Goal: Task Accomplishment & Management: Manage account settings

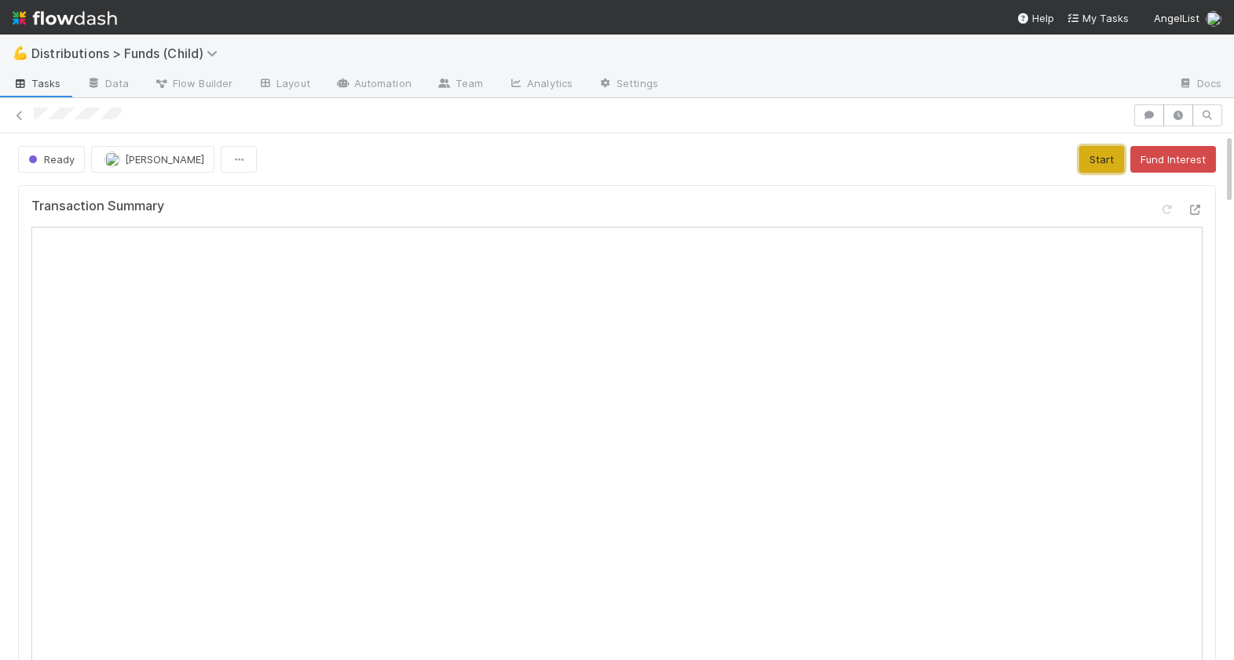
click at [1093, 156] on button "Start" at bounding box center [1101, 159] width 45 height 27
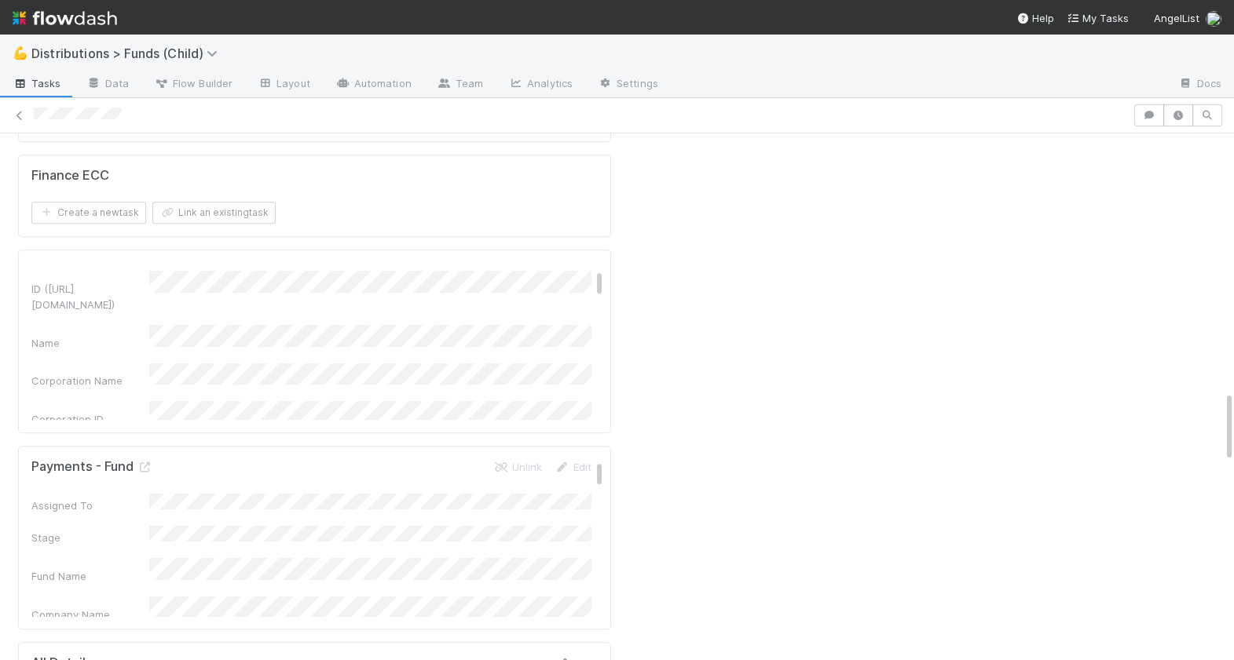
scroll to position [92, 0]
click at [137, 463] on icon at bounding box center [145, 468] width 16 height 10
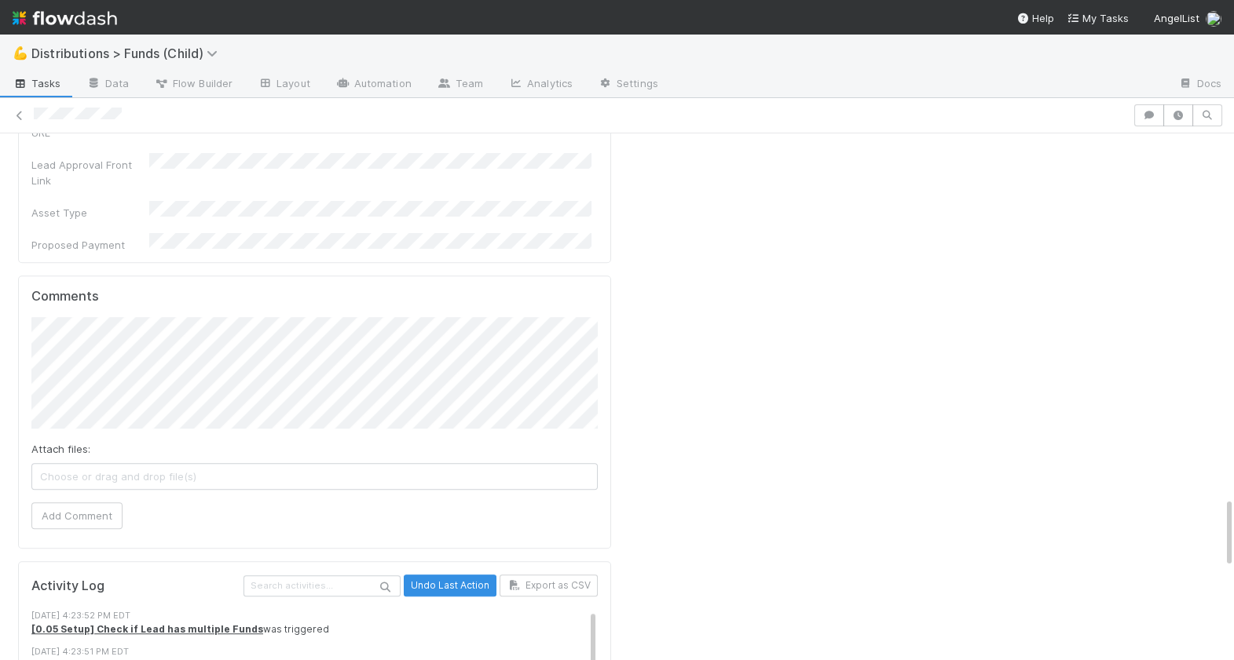
scroll to position [2701, 0]
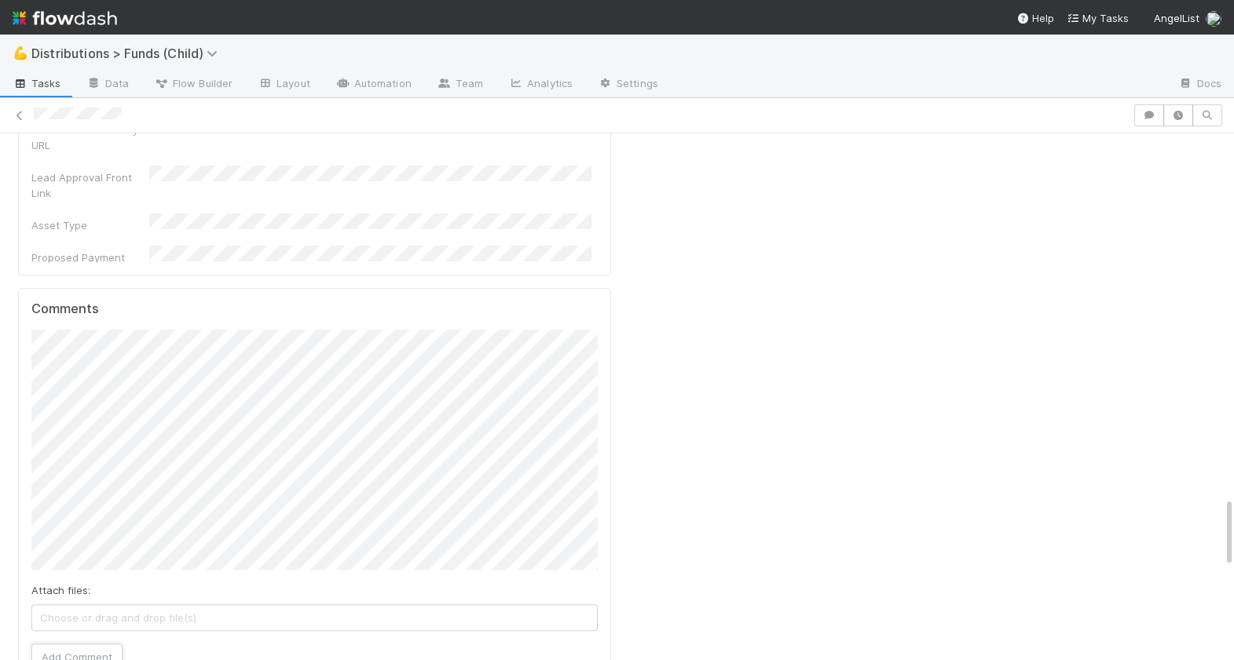
drag, startPoint x: 73, startPoint y: 561, endPoint x: 92, endPoint y: 547, distance: 23.6
click at [73, 644] on button "Add Comment" at bounding box center [76, 657] width 91 height 27
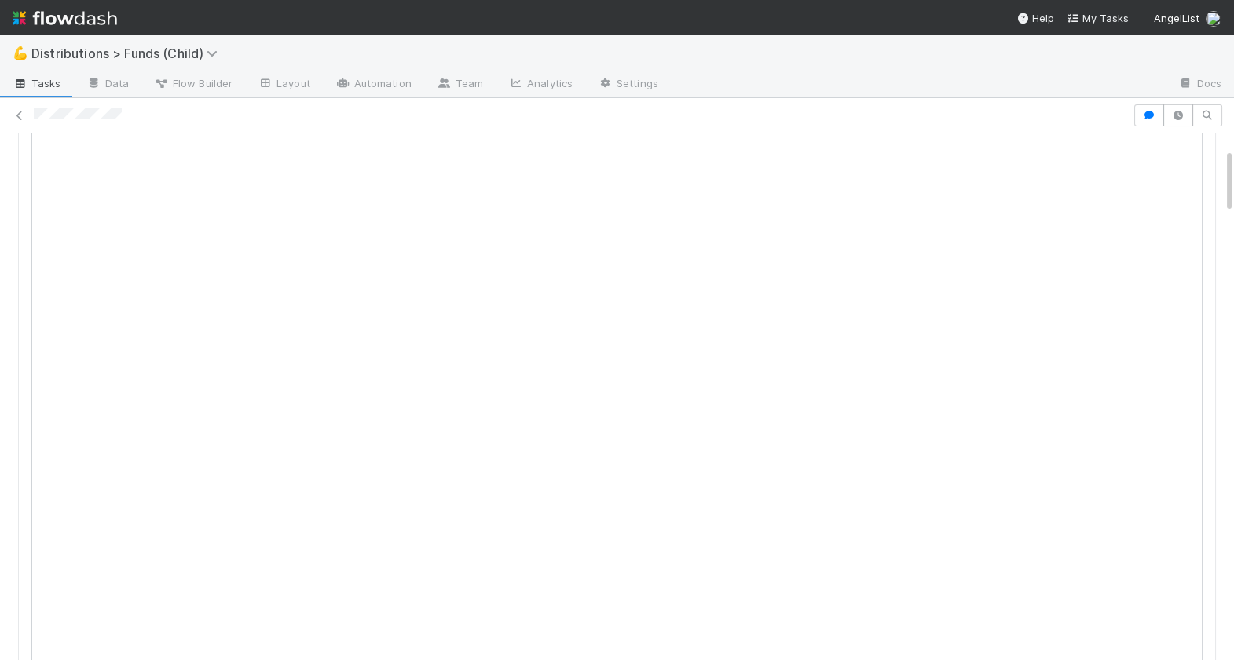
scroll to position [0, 0]
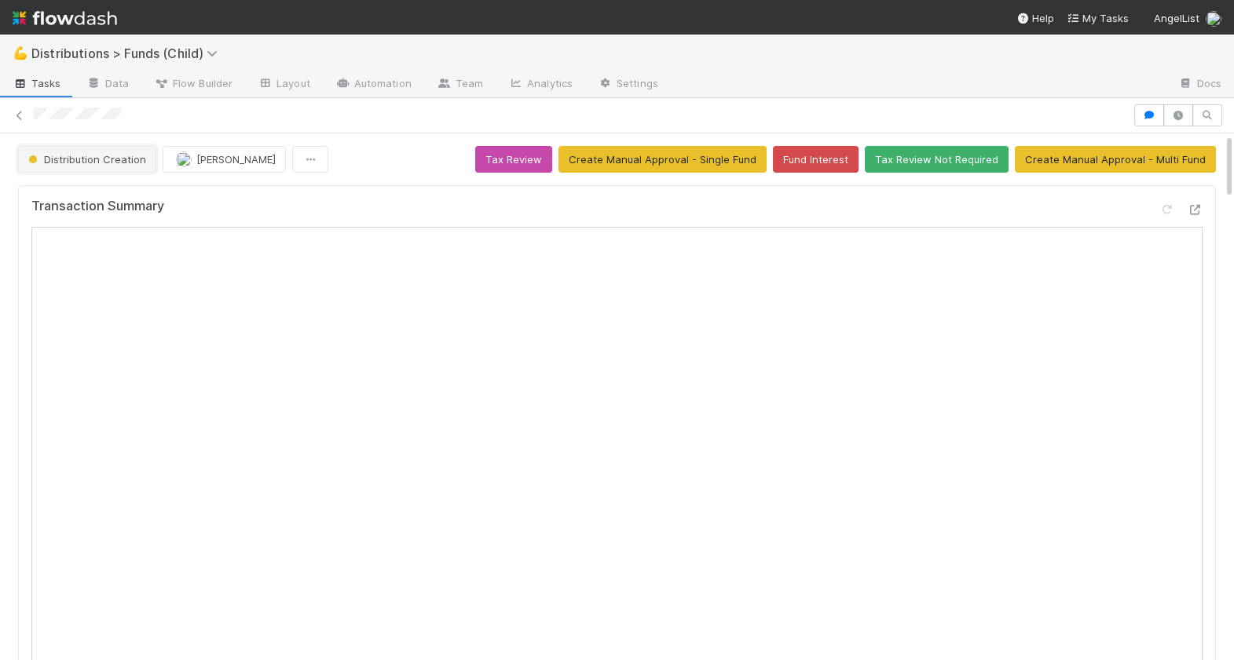
click at [101, 169] on button "Distribution Creation" at bounding box center [87, 159] width 138 height 27
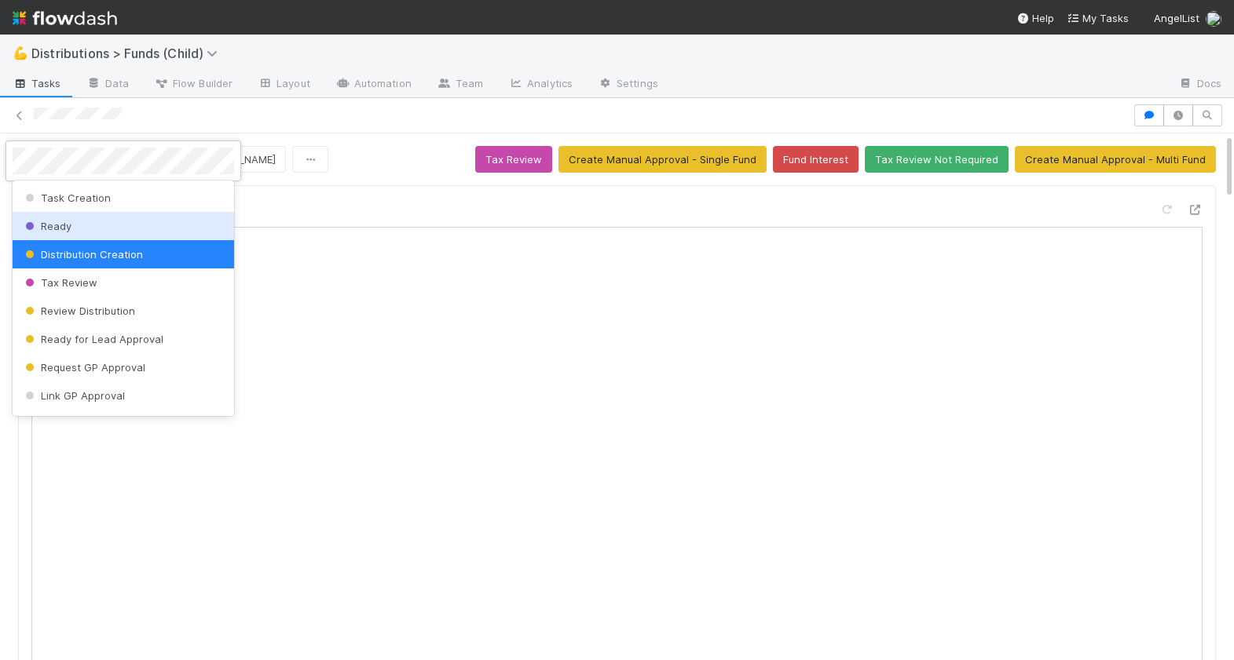
click at [363, 191] on div at bounding box center [617, 330] width 1234 height 660
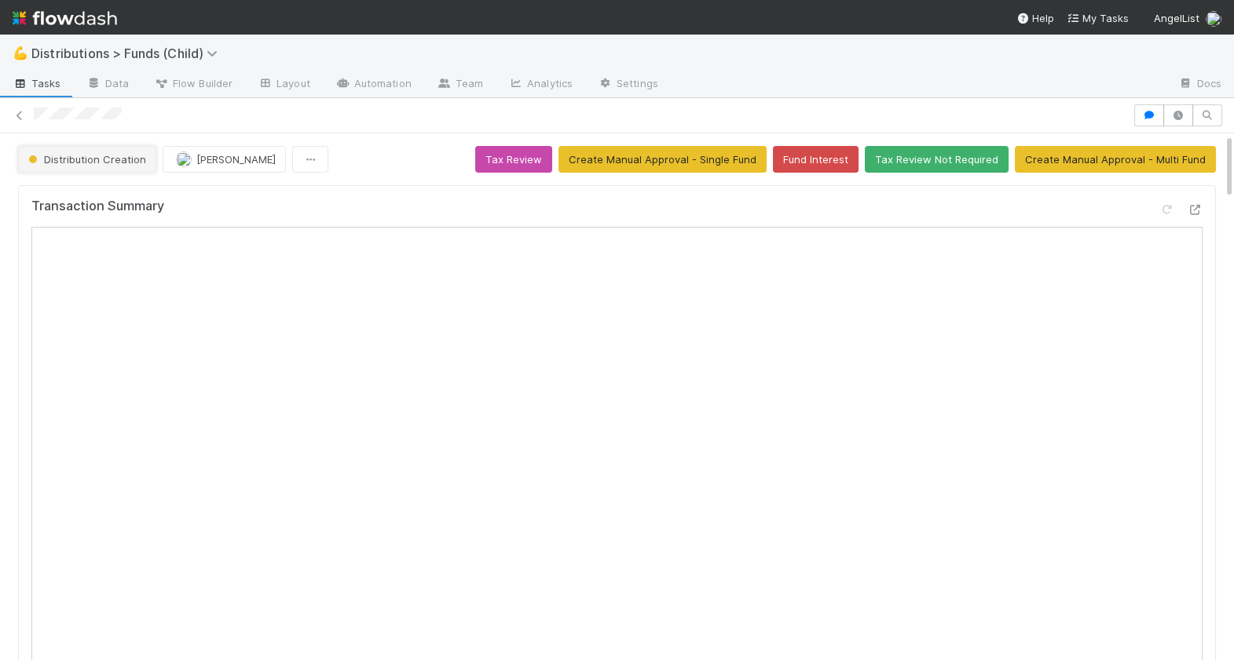
click at [85, 160] on span "Distribution Creation" at bounding box center [85, 159] width 121 height 13
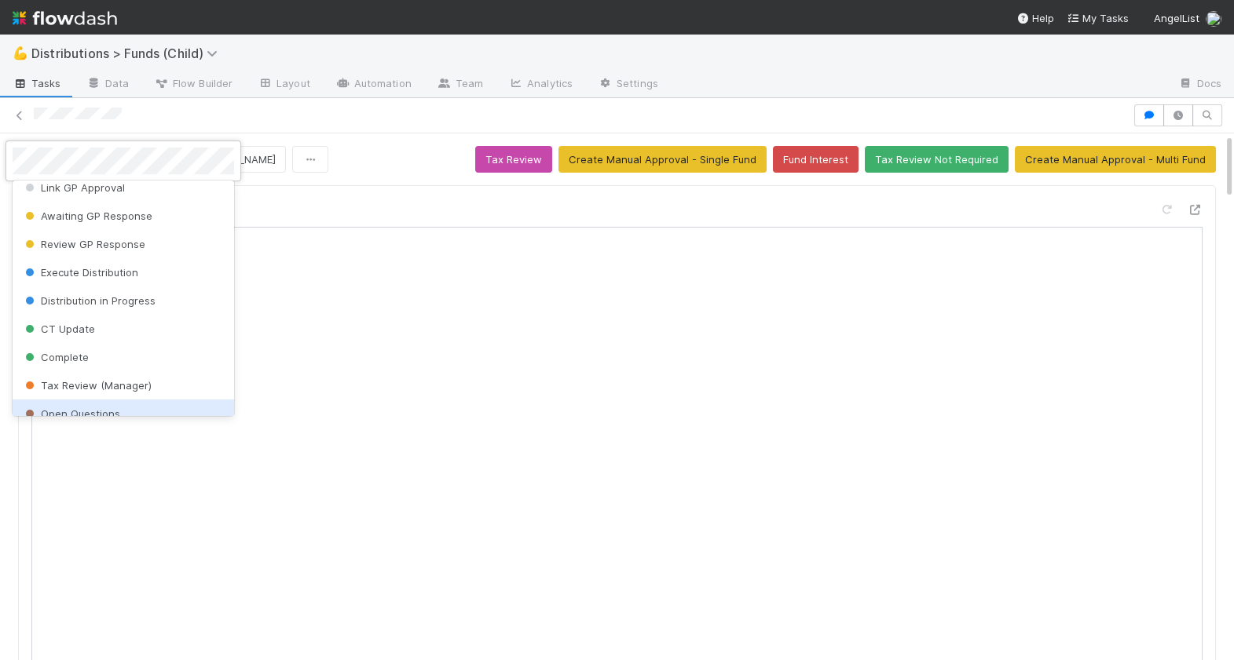
scroll to position [206, 0]
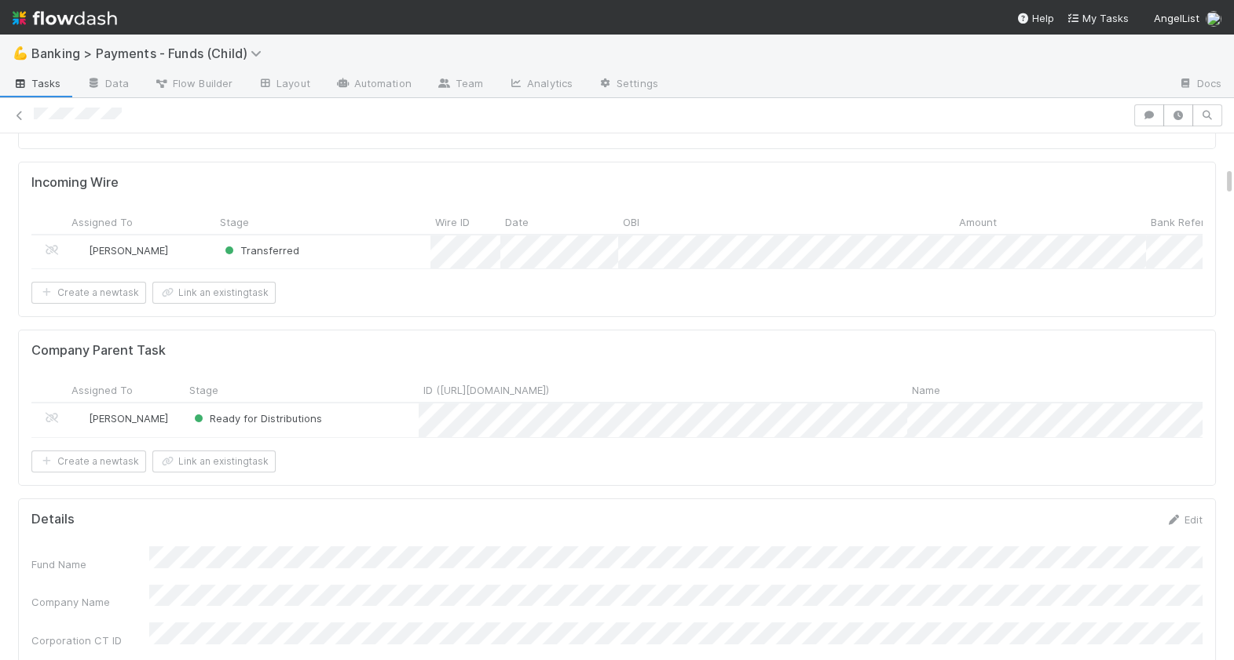
scroll to position [586, 0]
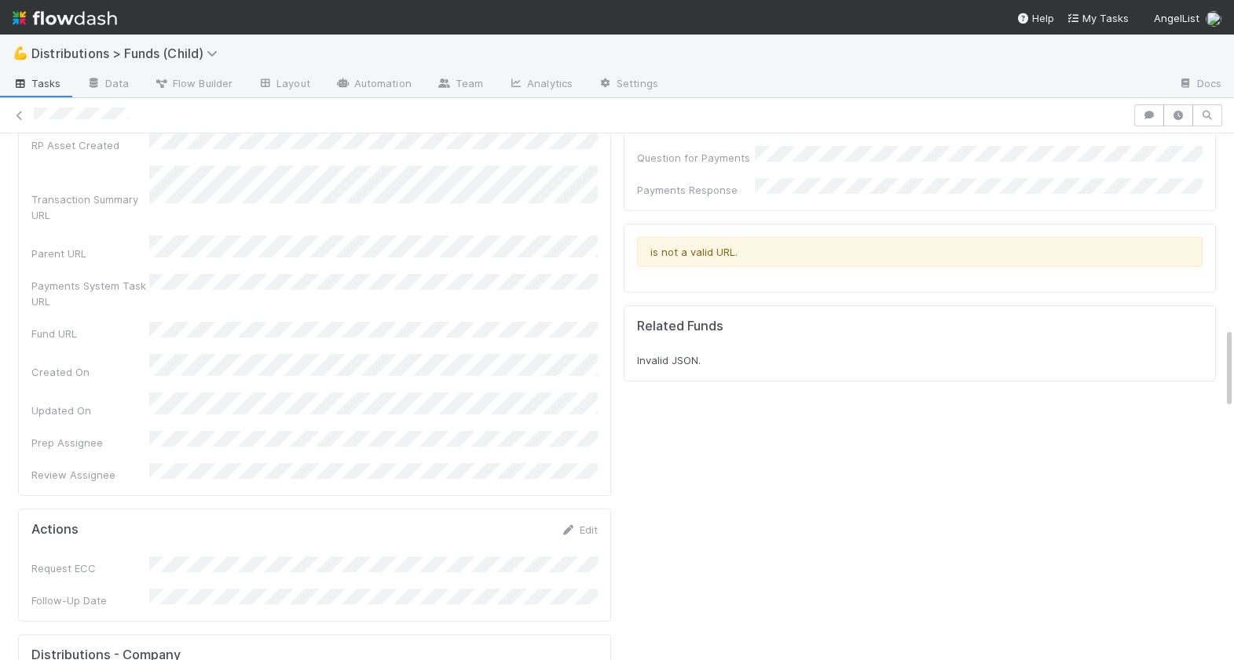
scroll to position [1256, 0]
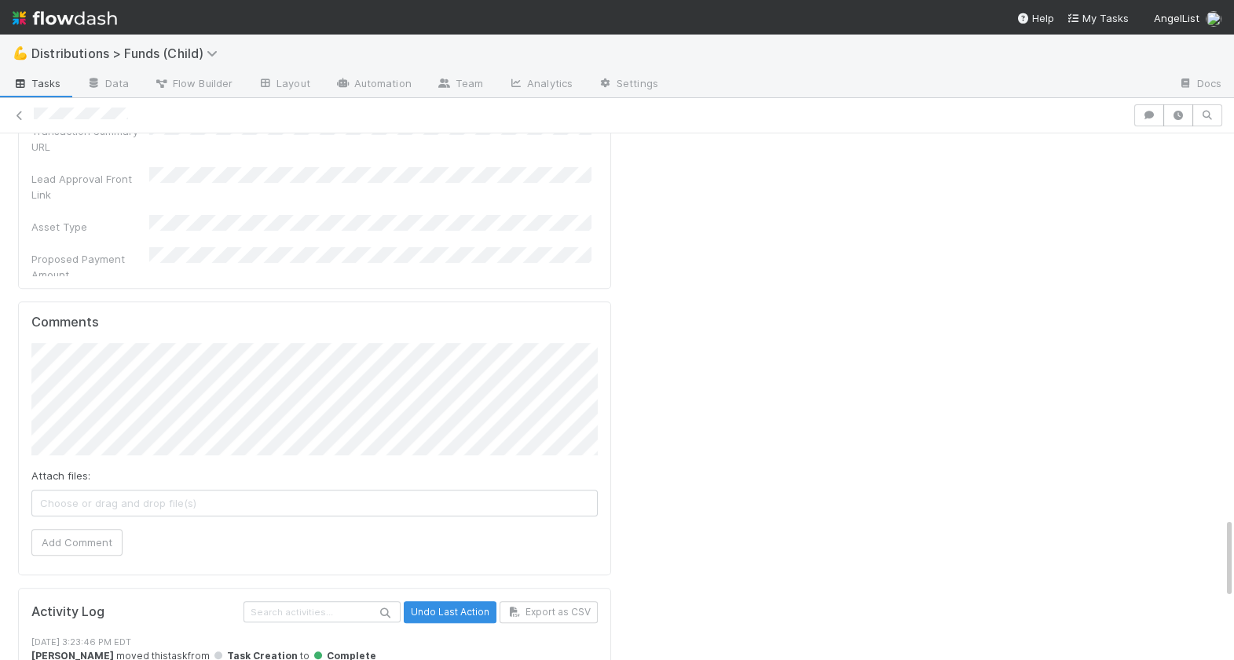
scroll to position [2478, 0]
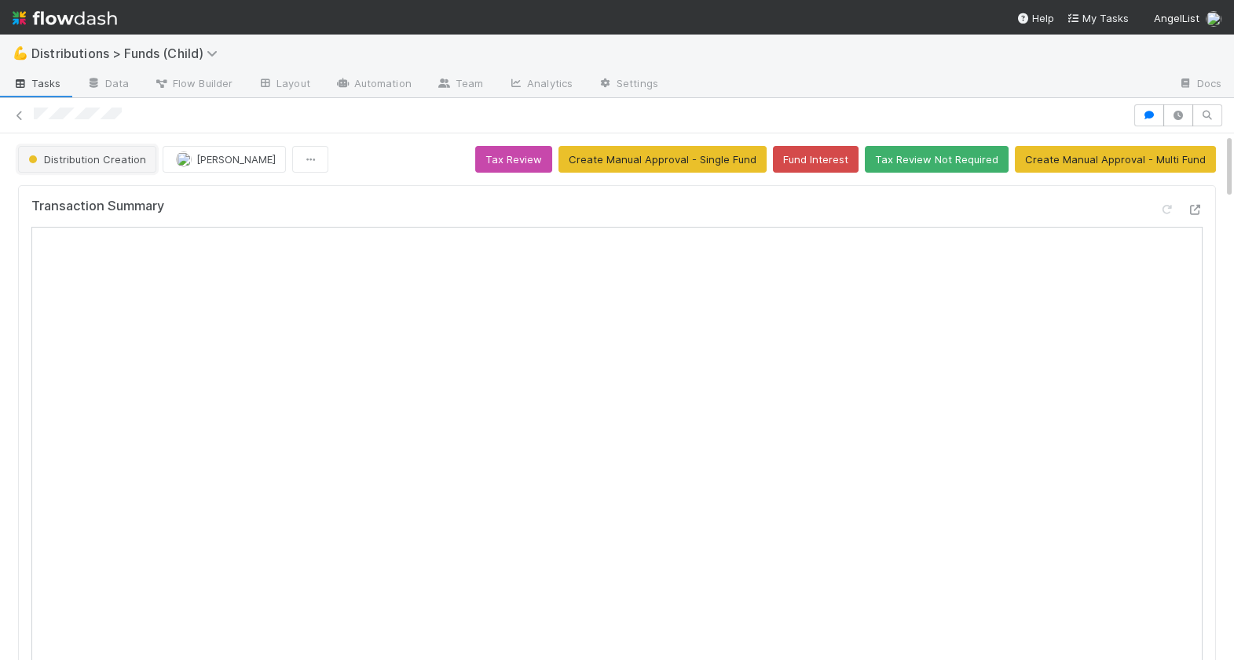
click at [106, 162] on span "Distribution Creation" at bounding box center [85, 159] width 121 height 13
click at [390, 174] on div at bounding box center [617, 330] width 1234 height 660
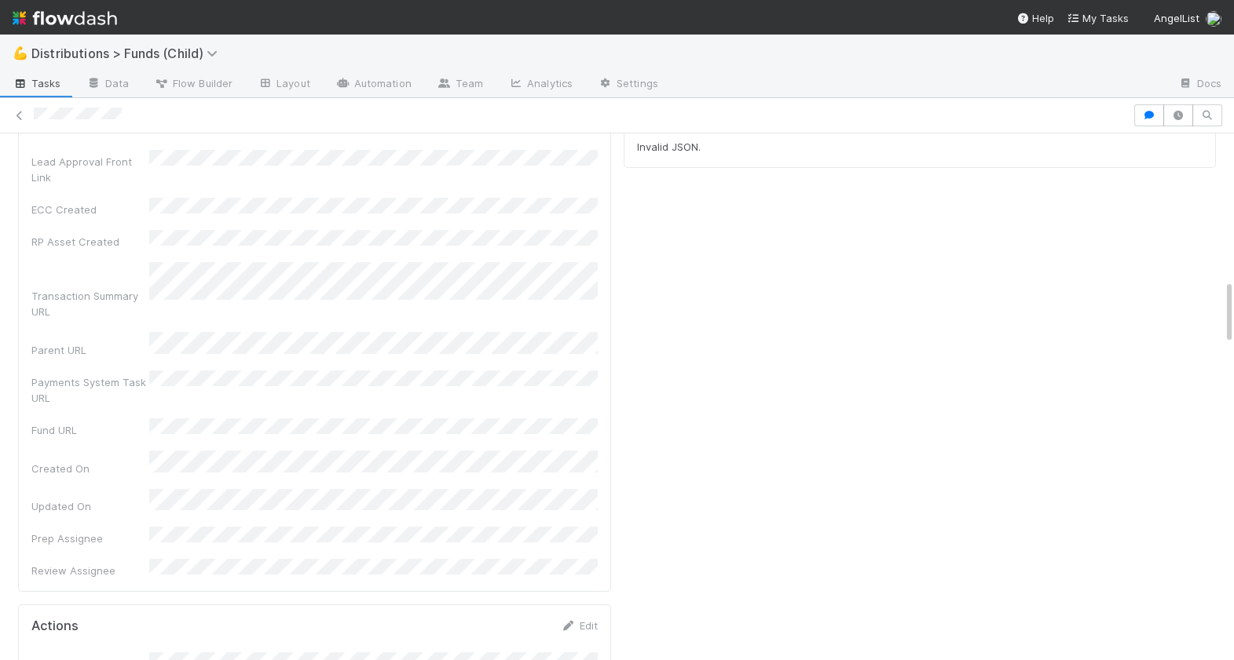
scroll to position [1172, 0]
click at [580, 618] on link "Edit" at bounding box center [579, 624] width 37 height 13
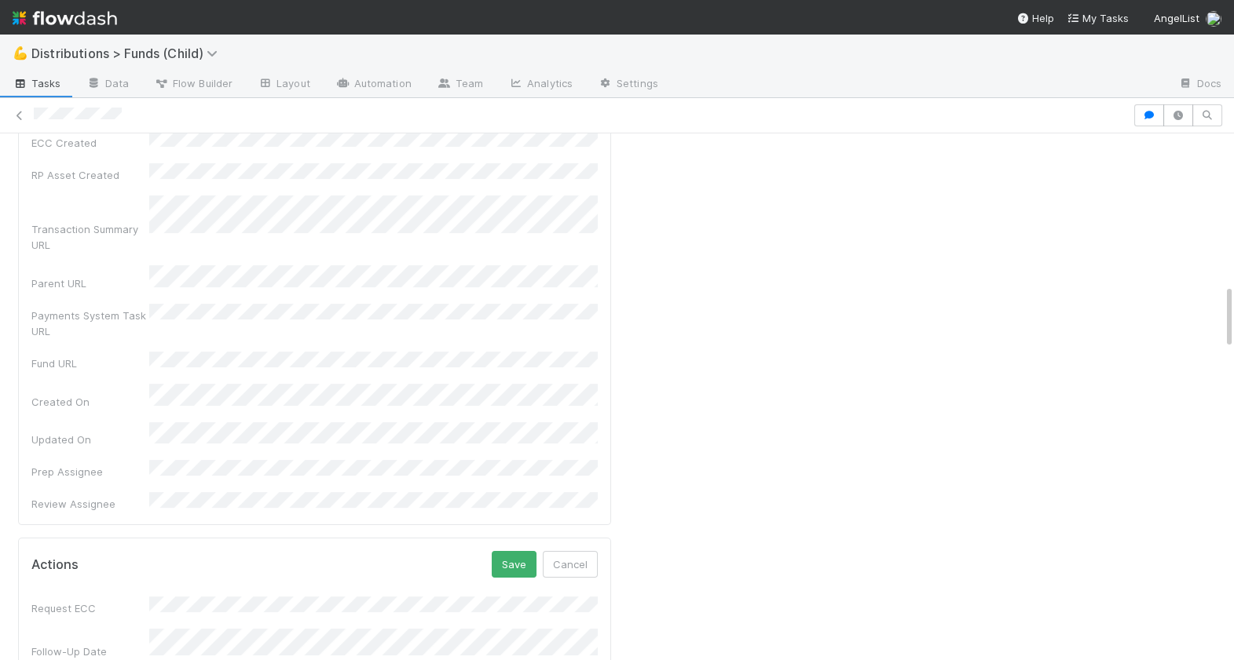
scroll to position [1241, 0]
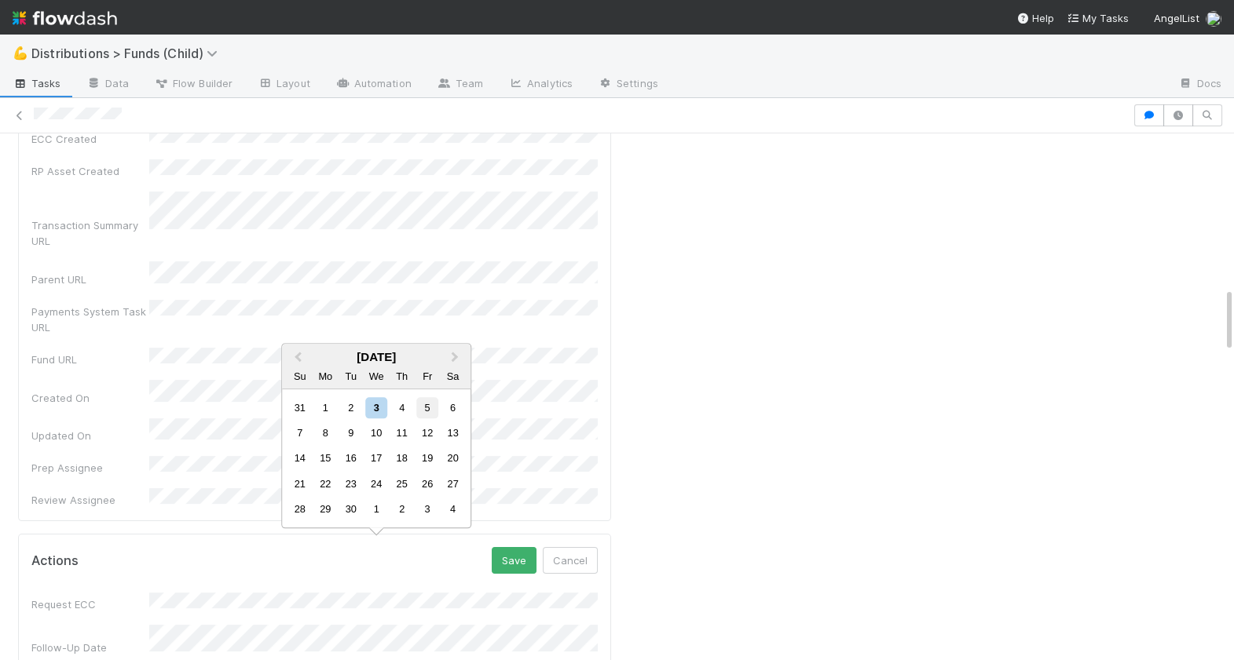
click at [422, 412] on div "5" at bounding box center [427, 407] width 21 height 21
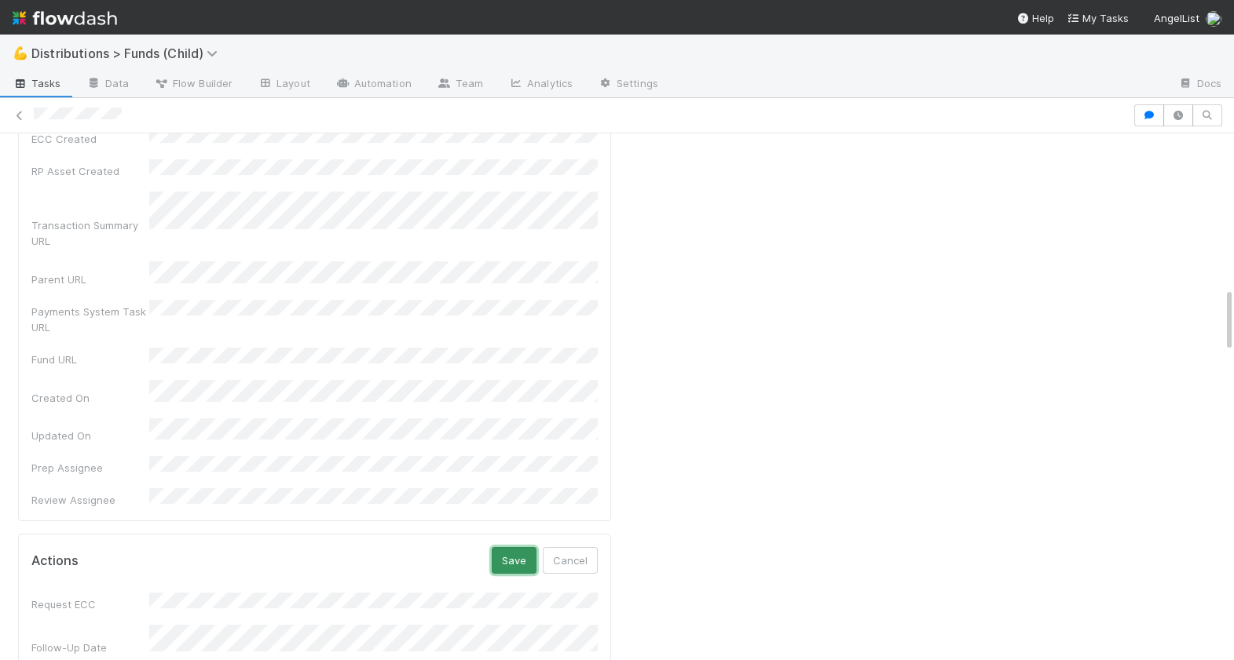
click at [520, 547] on button "Save" at bounding box center [514, 560] width 45 height 27
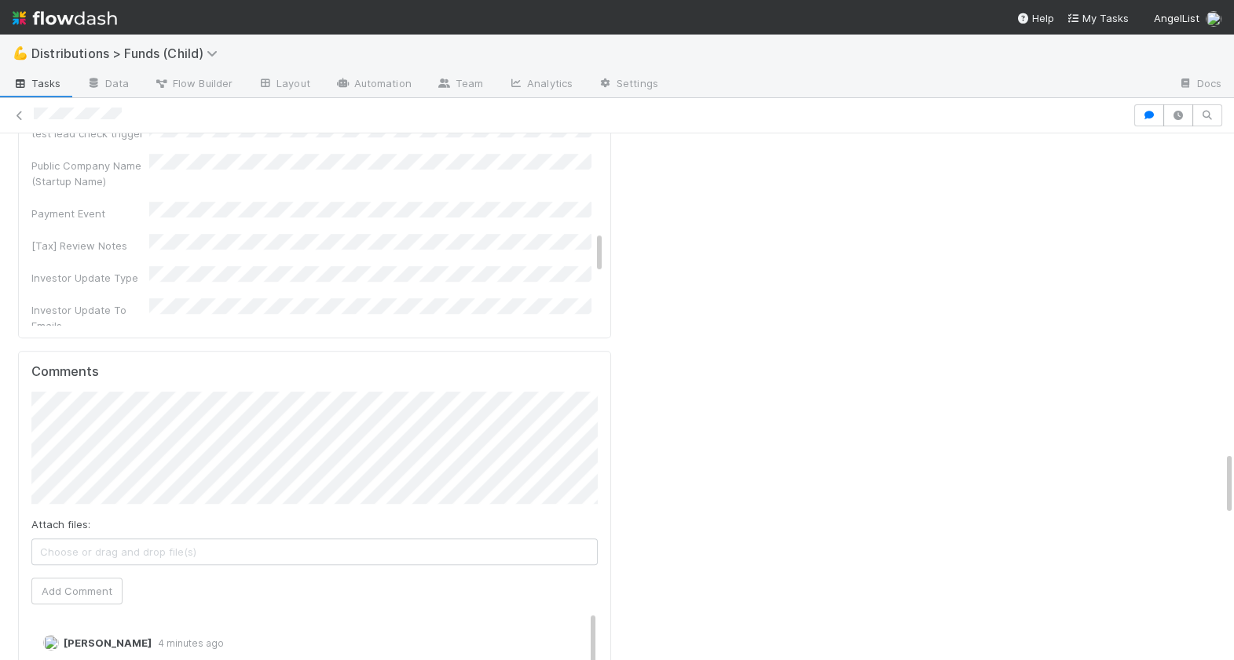
scroll to position [2897, 0]
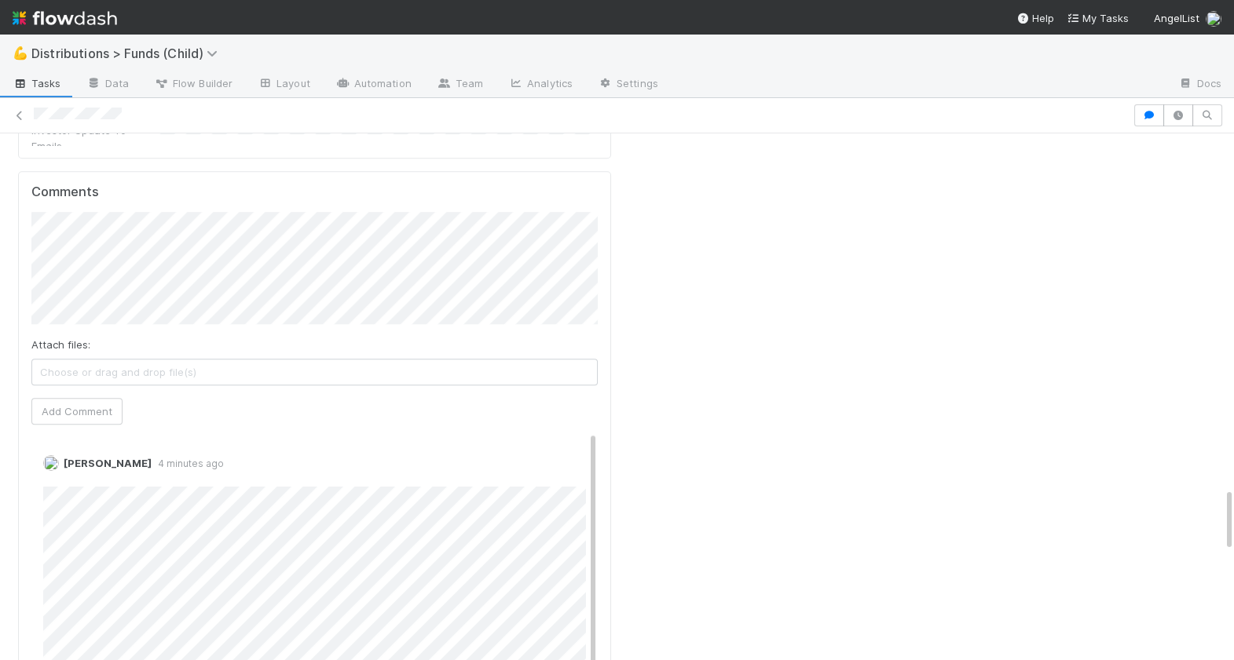
click at [104, 337] on div "Attach files: Choose or drag and drop file(s)" at bounding box center [314, 361] width 566 height 49
click at [65, 398] on button "Add Comment" at bounding box center [76, 411] width 91 height 27
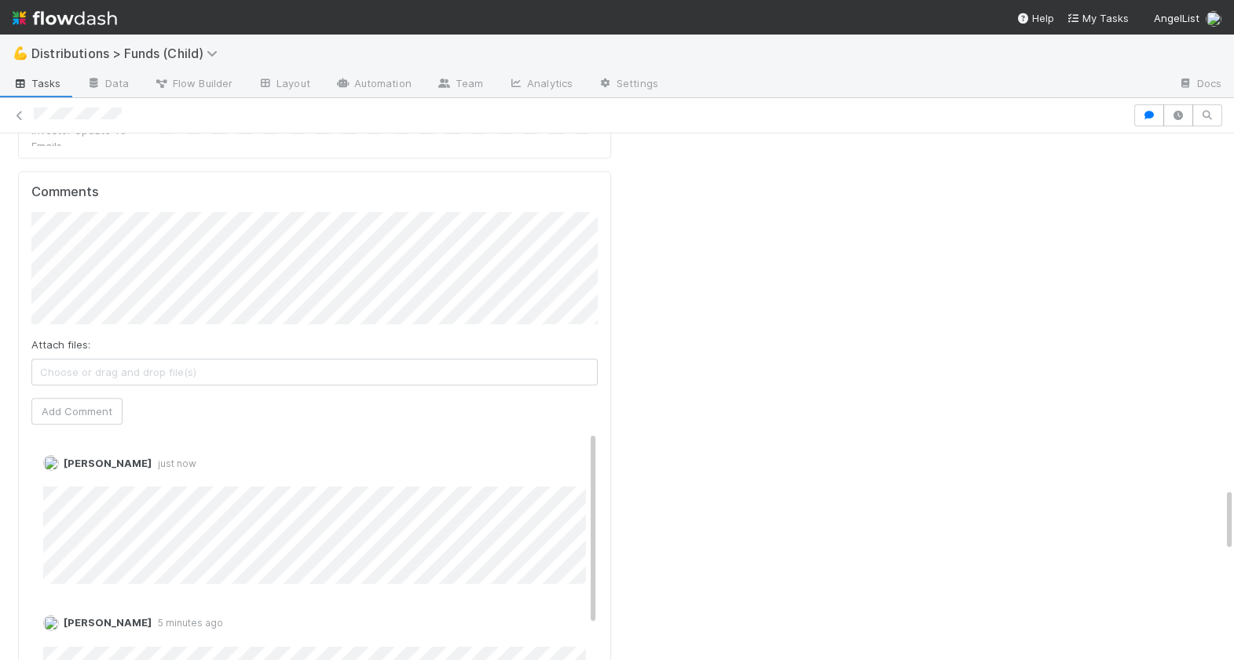
drag, startPoint x: 128, startPoint y: 115, endPoint x: 33, endPoint y: 112, distance: 95.1
click at [33, 112] on div at bounding box center [617, 115] width 1234 height 22
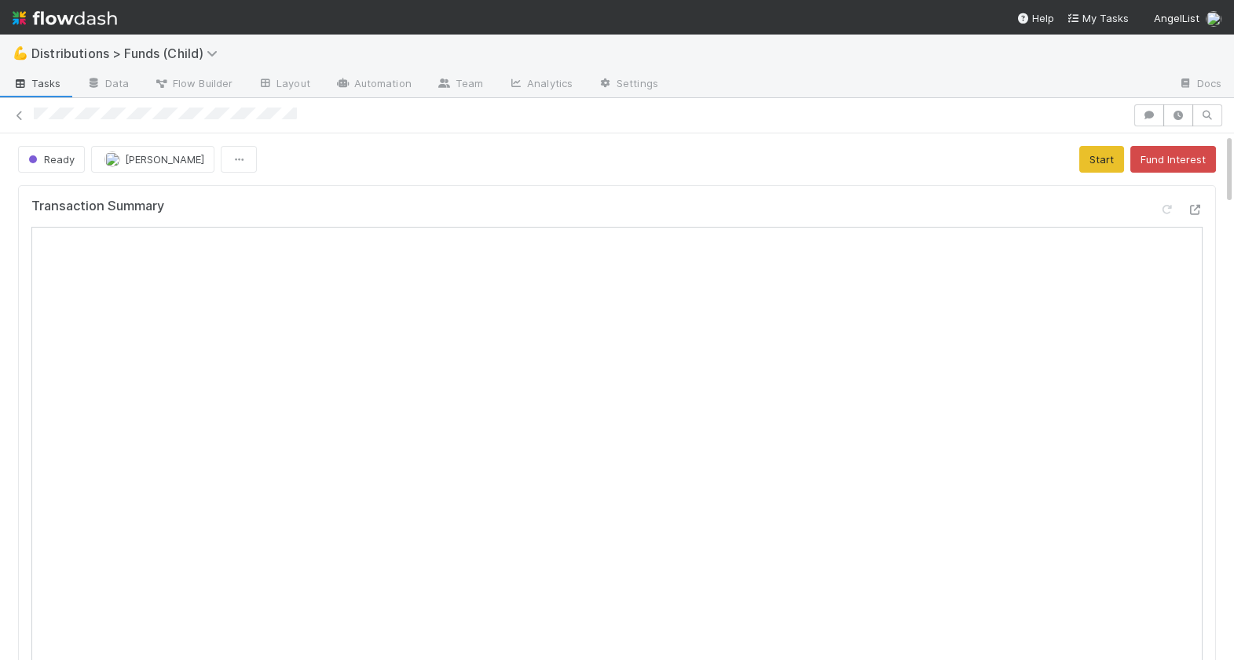
click at [1099, 155] on button "Start" at bounding box center [1101, 159] width 45 height 27
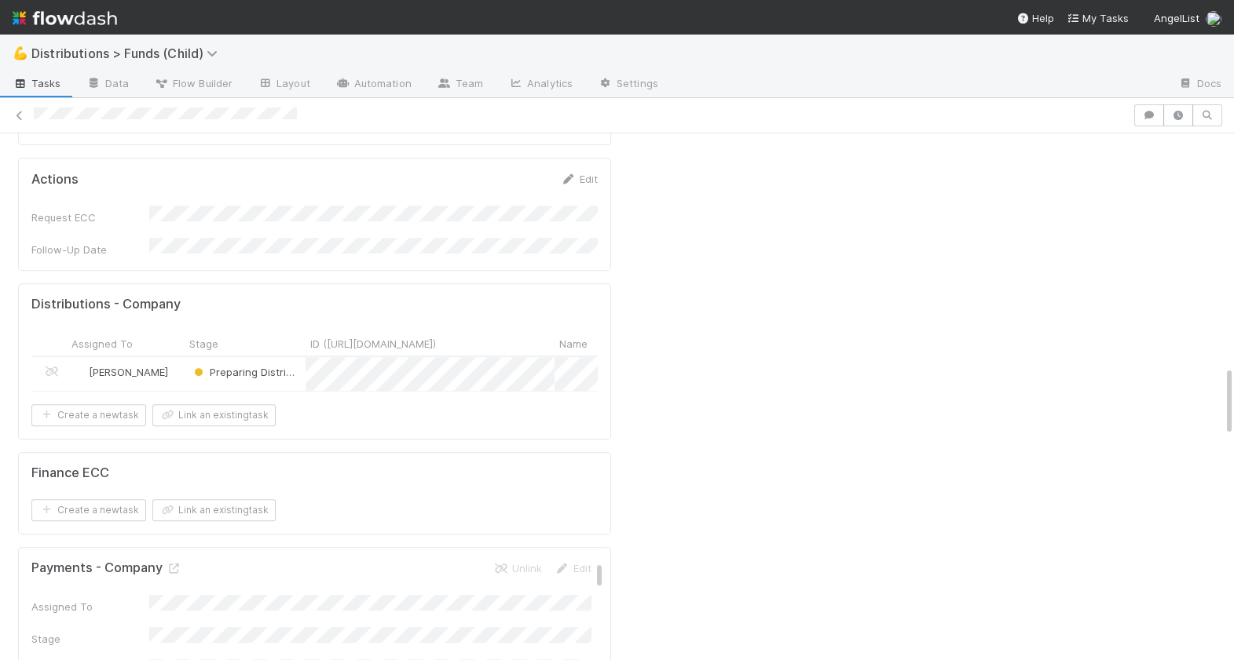
scroll to position [1611, 0]
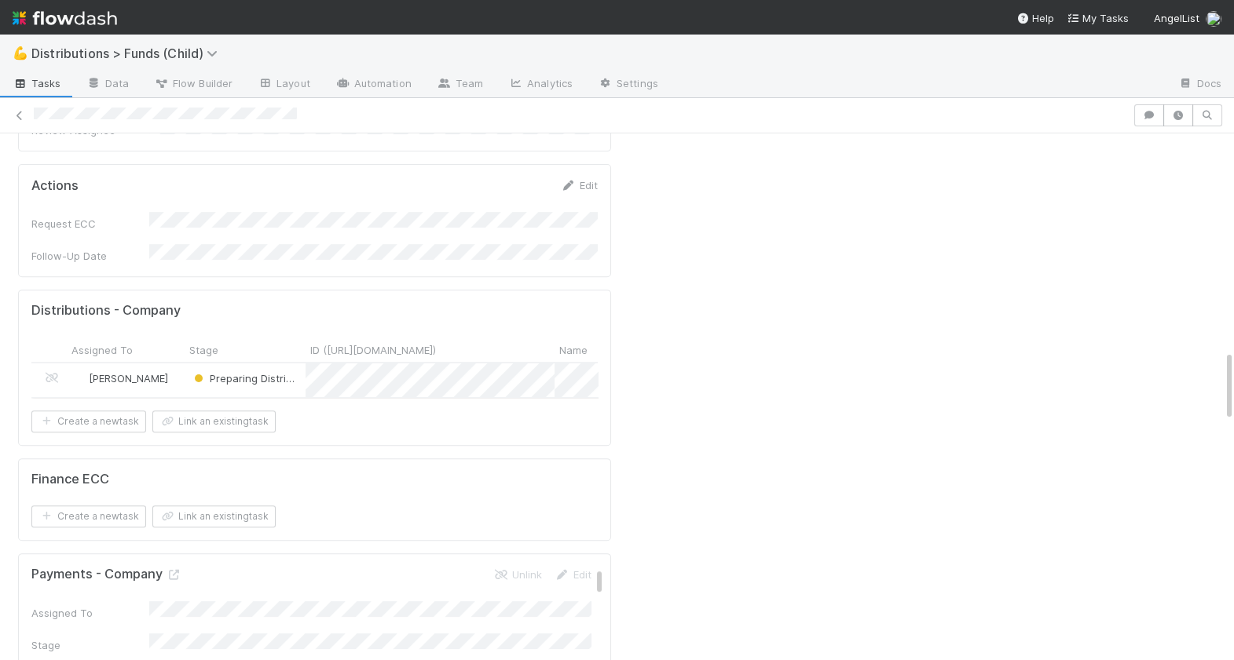
click at [174, 364] on div "[PERSON_NAME]" at bounding box center [126, 380] width 118 height 33
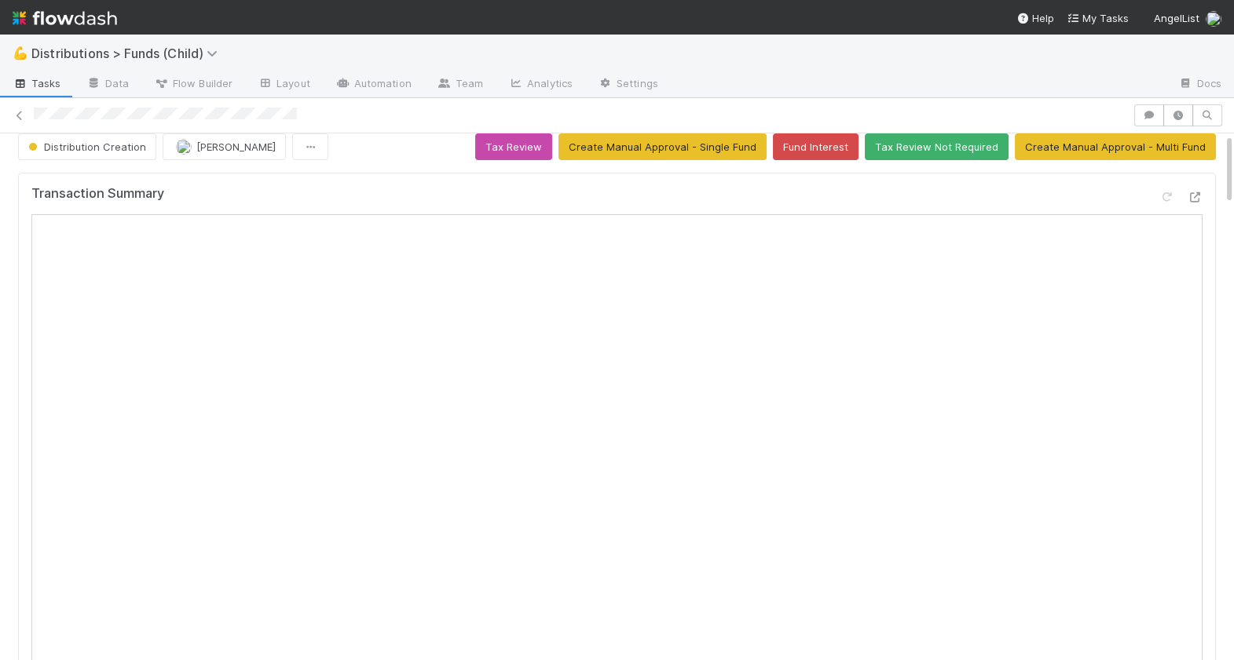
scroll to position [0, 0]
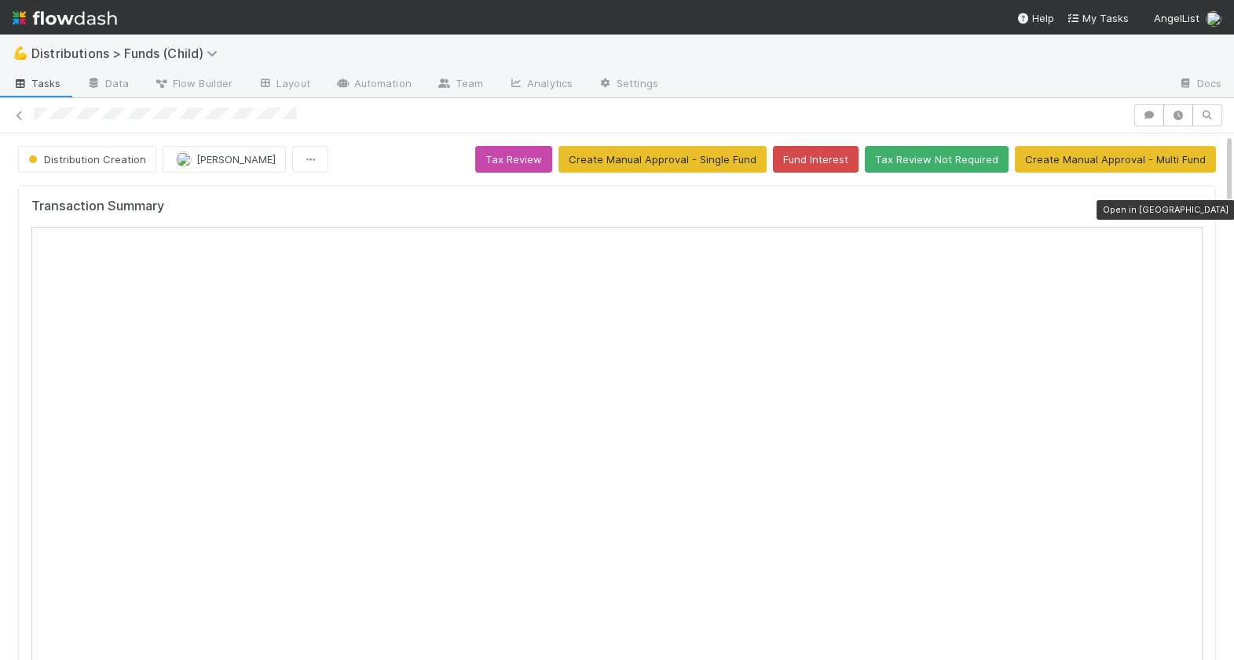
click at [1199, 205] on icon at bounding box center [1195, 210] width 16 height 10
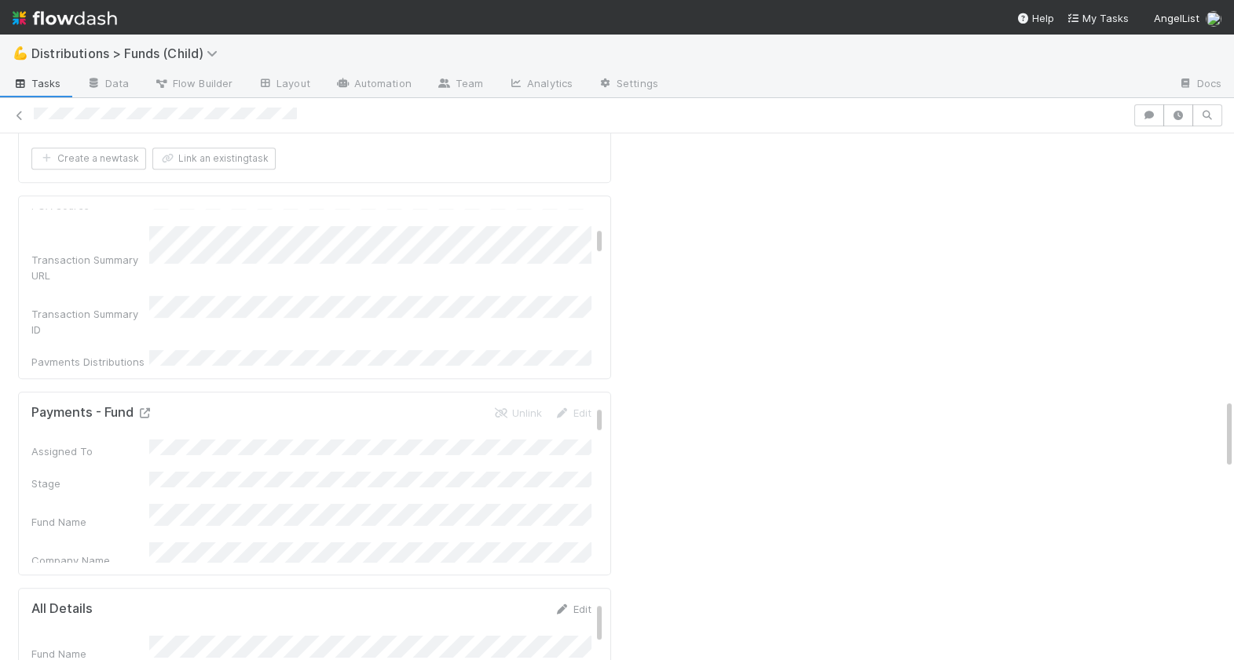
click at [141, 408] on icon at bounding box center [145, 413] width 16 height 10
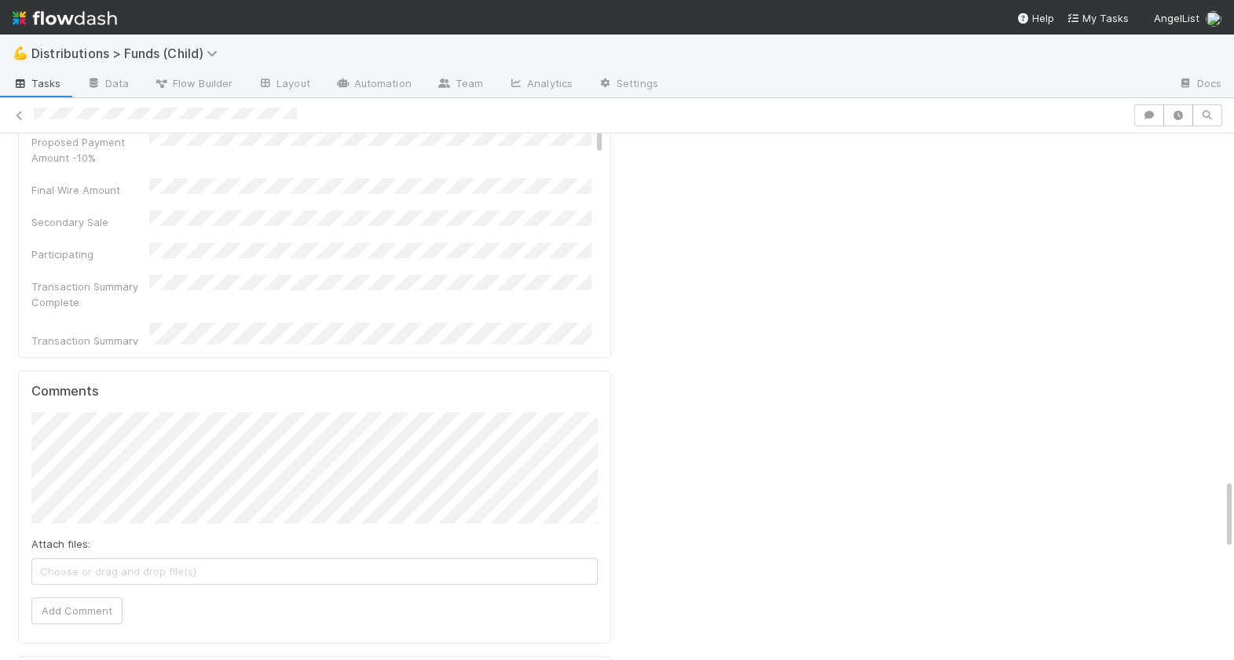
scroll to position [2632, 0]
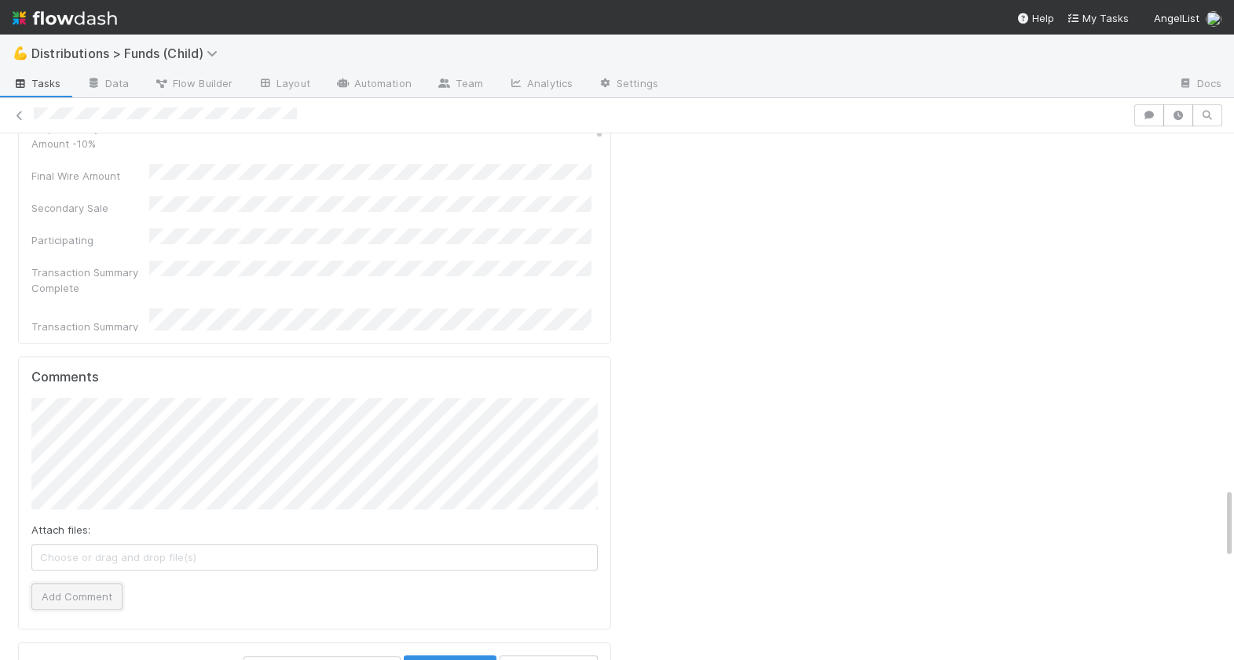
click at [83, 583] on button "Add Comment" at bounding box center [76, 596] width 91 height 27
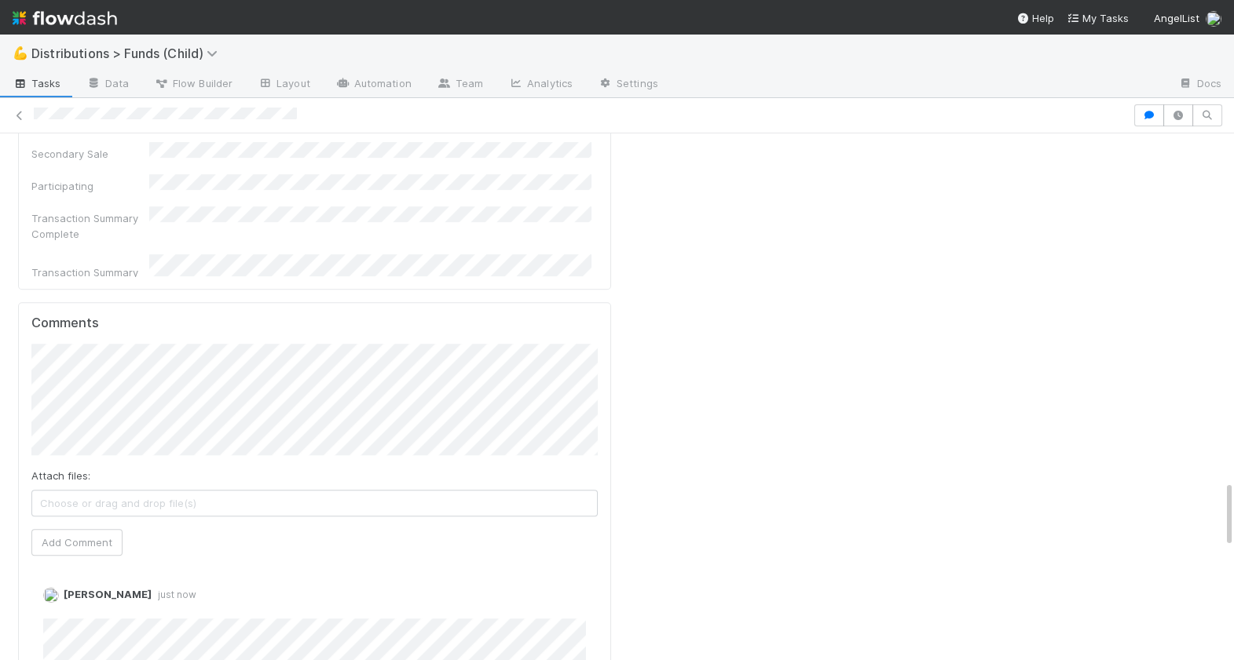
scroll to position [2697, 0]
click at [66, 594] on link "Edit" at bounding box center [65, 600] width 18 height 13
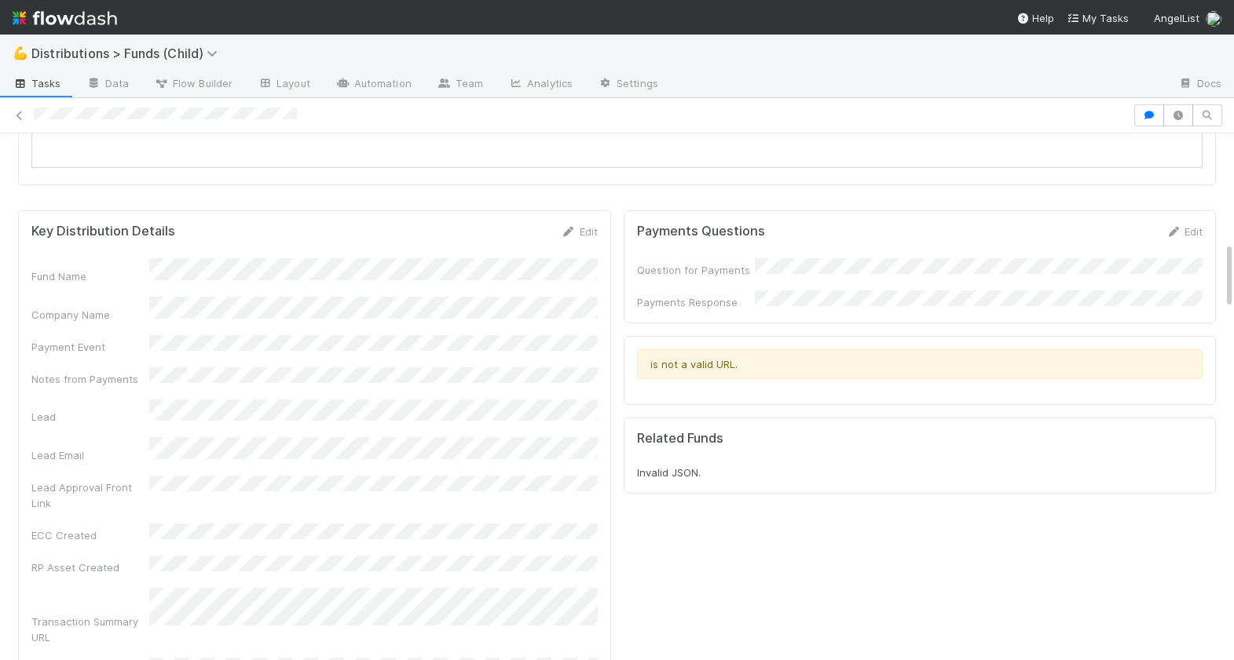
scroll to position [817, 0]
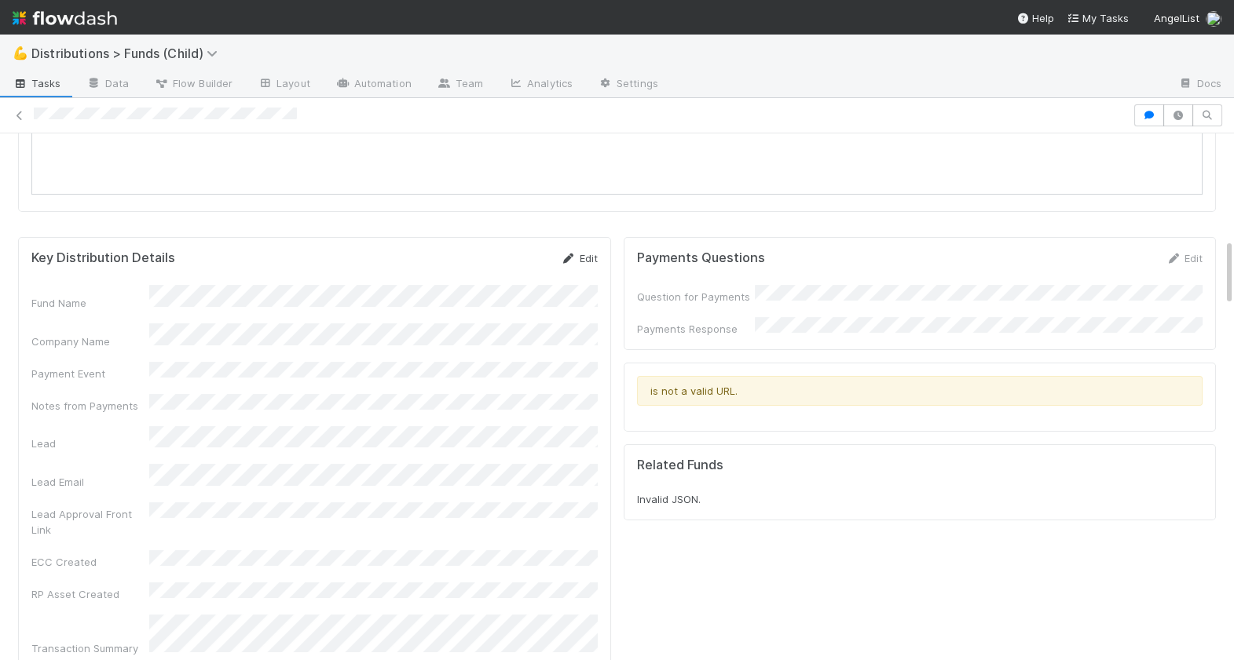
click at [593, 258] on link "Edit" at bounding box center [579, 258] width 37 height 13
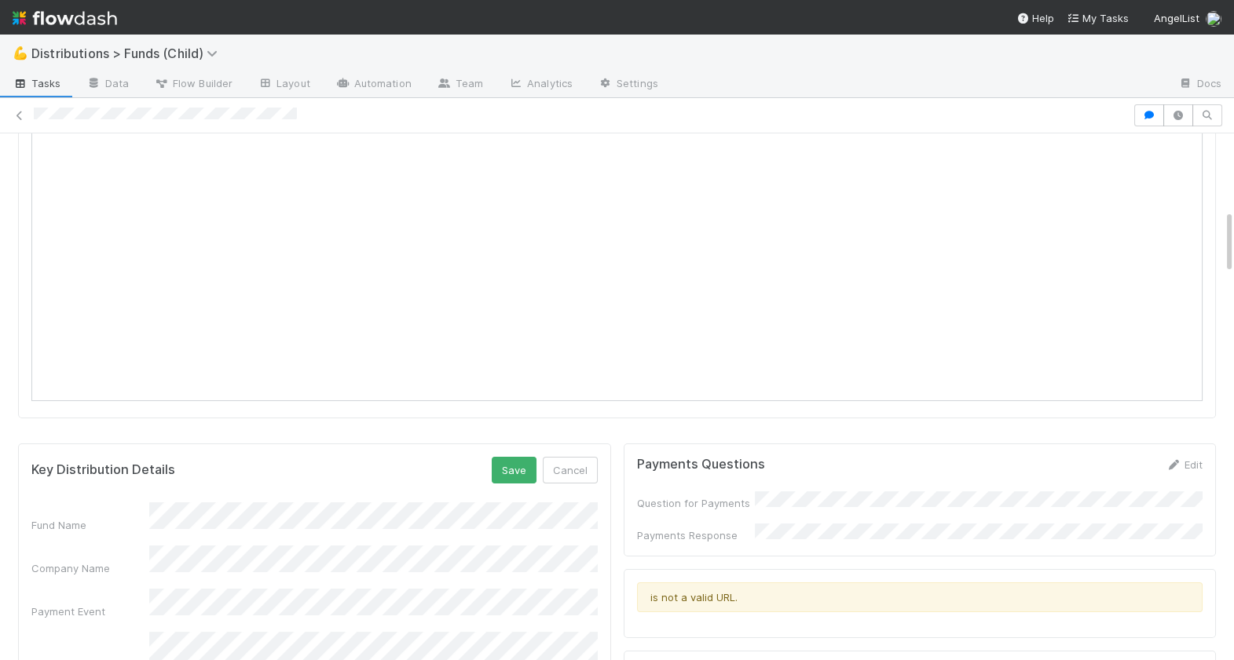
scroll to position [617, 0]
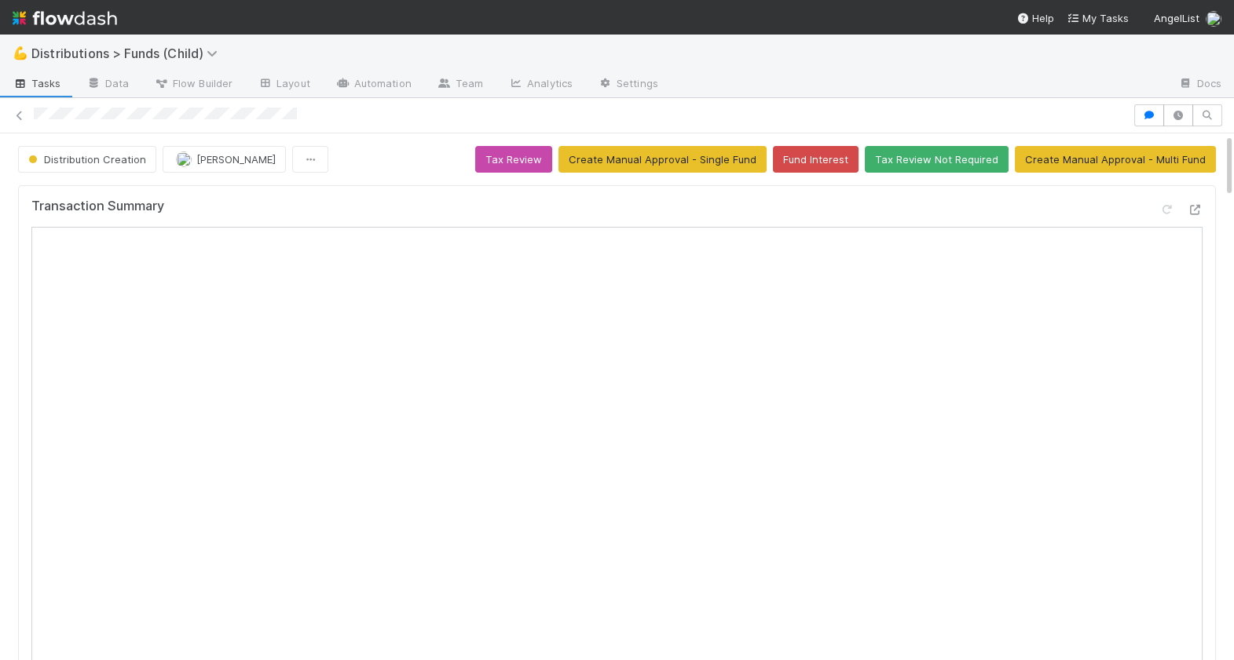
click at [385, 164] on div "Distribution Creation Berkley Cade Tax Review Create Manual Approval - Single F…" at bounding box center [617, 159] width 1198 height 27
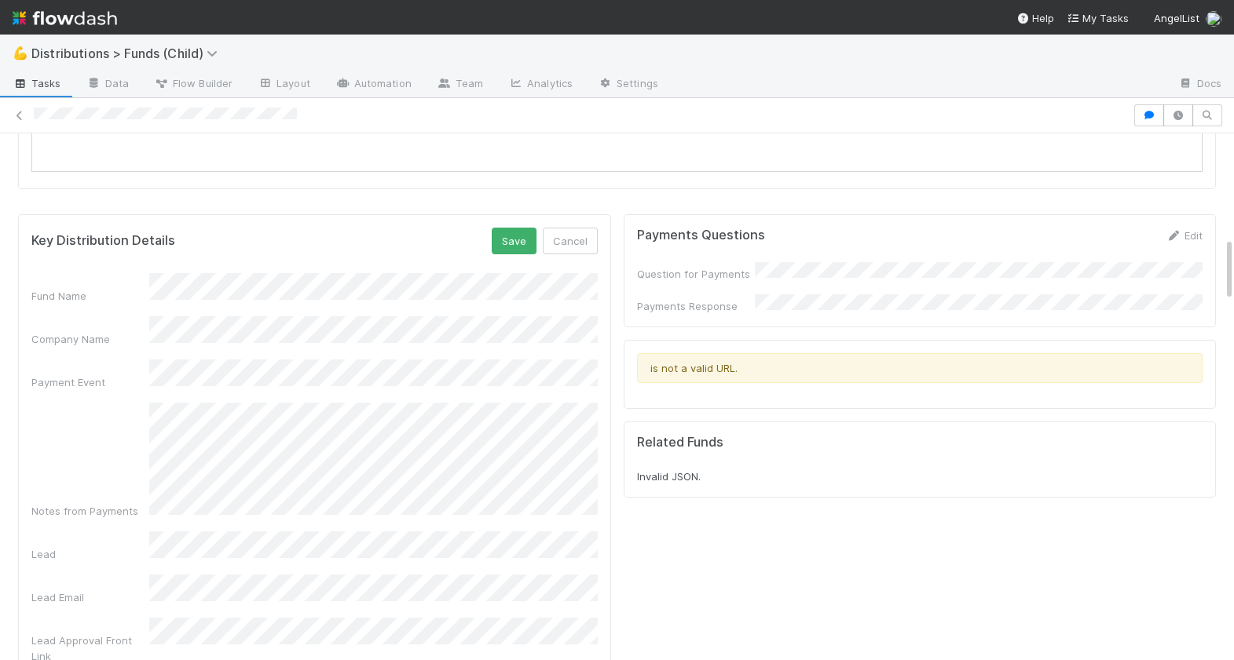
scroll to position [843, 0]
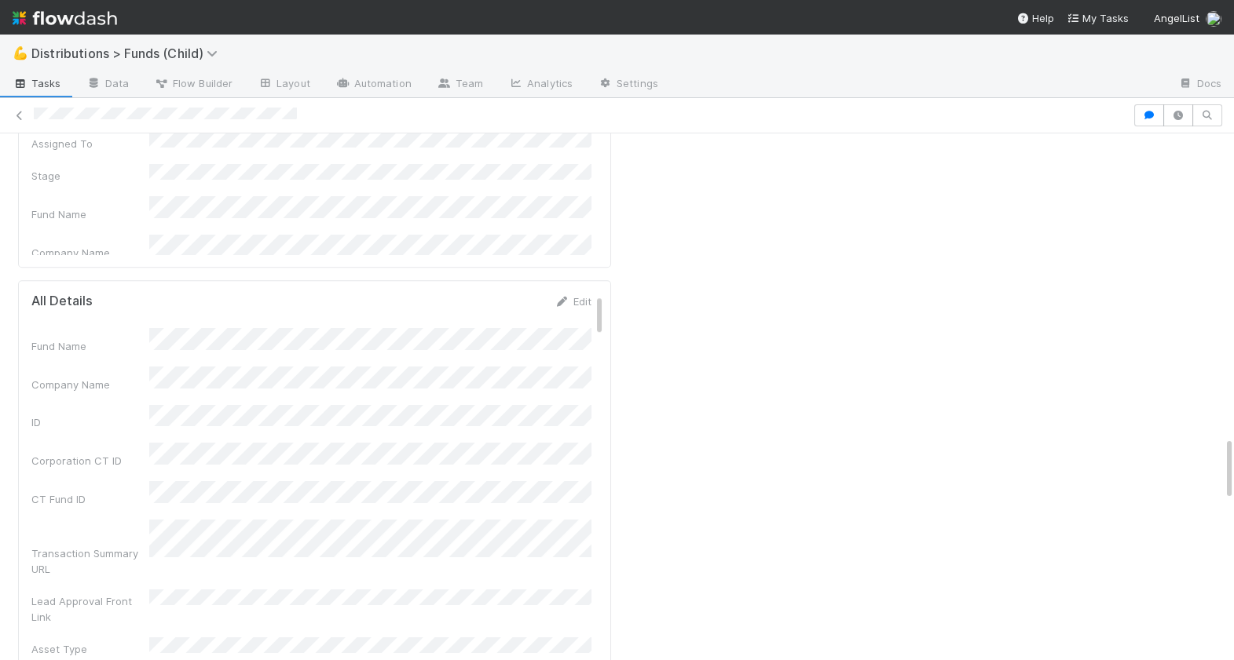
scroll to position [1, 0]
click at [581, 294] on link "Edit" at bounding box center [572, 300] width 37 height 13
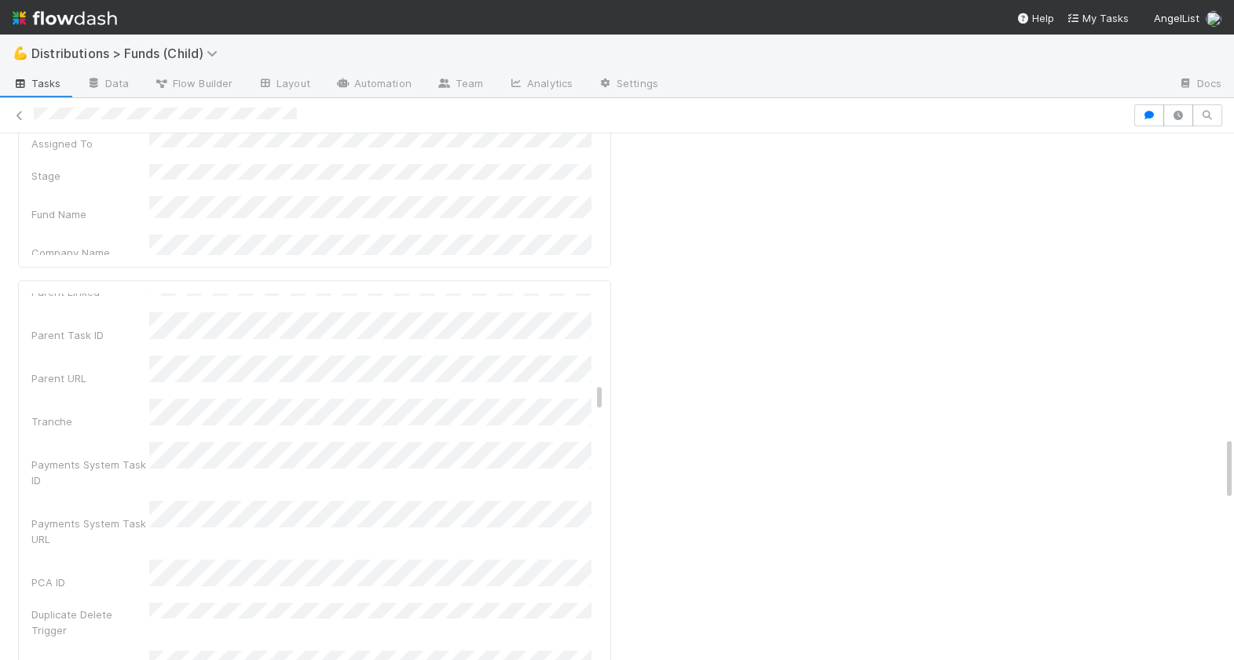
scroll to position [0, 0]
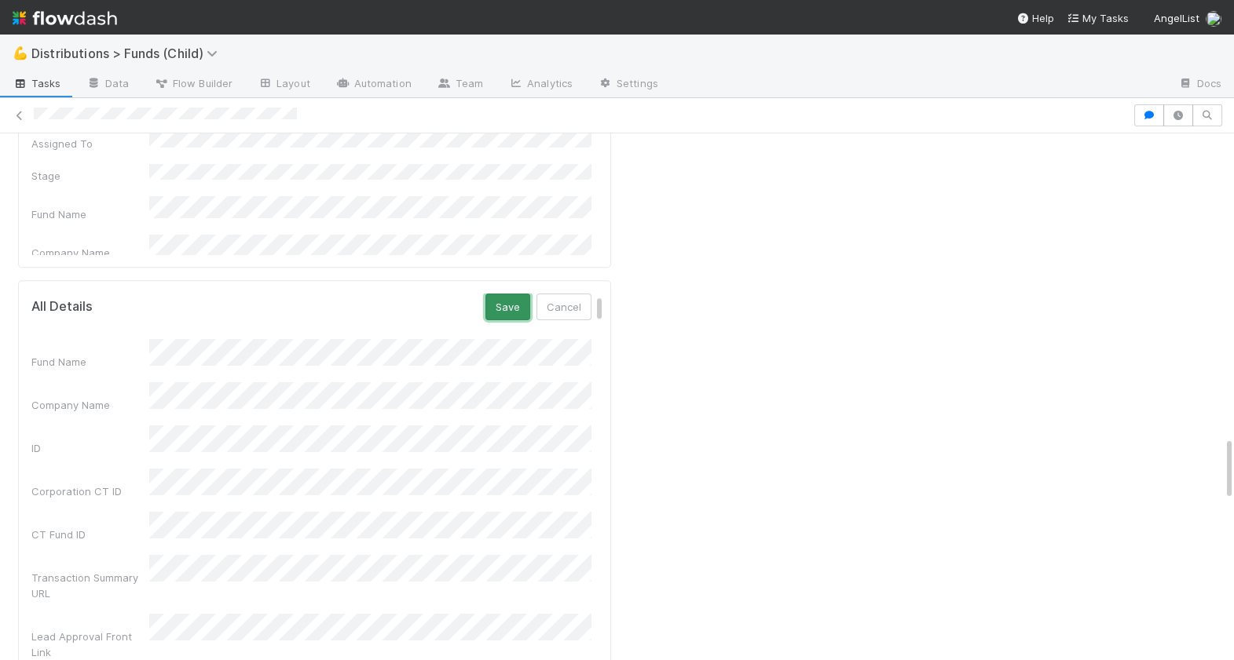
click at [514, 294] on button "Save" at bounding box center [507, 307] width 45 height 27
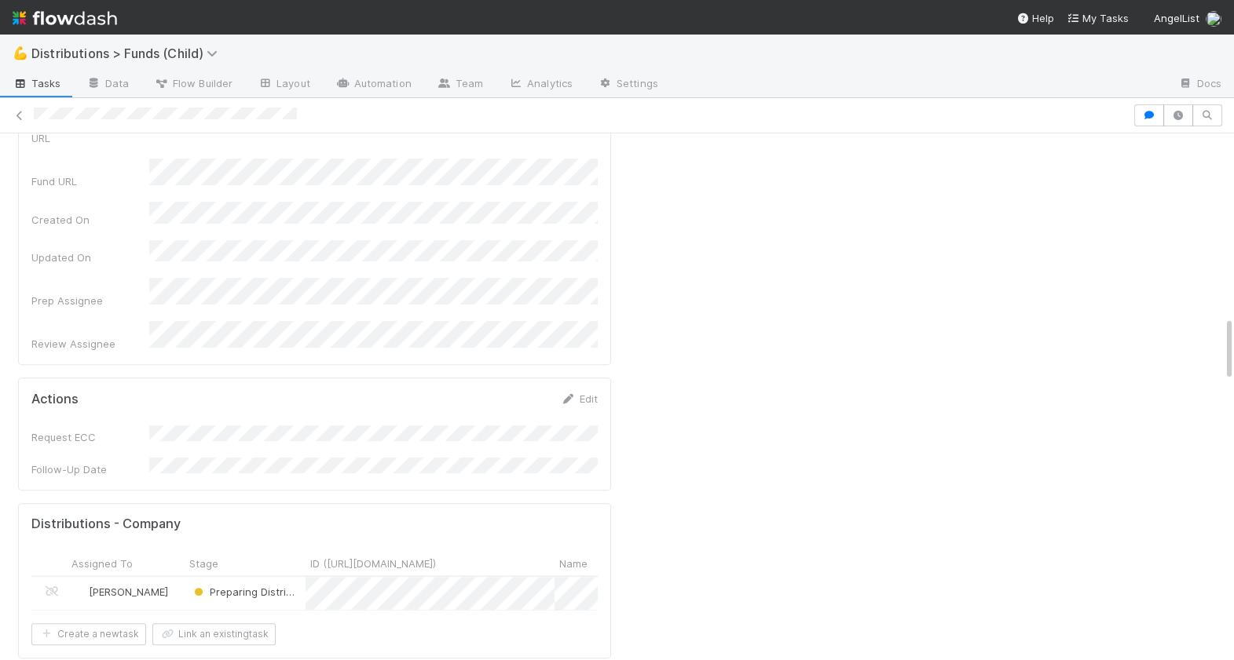
scroll to position [1226, 0]
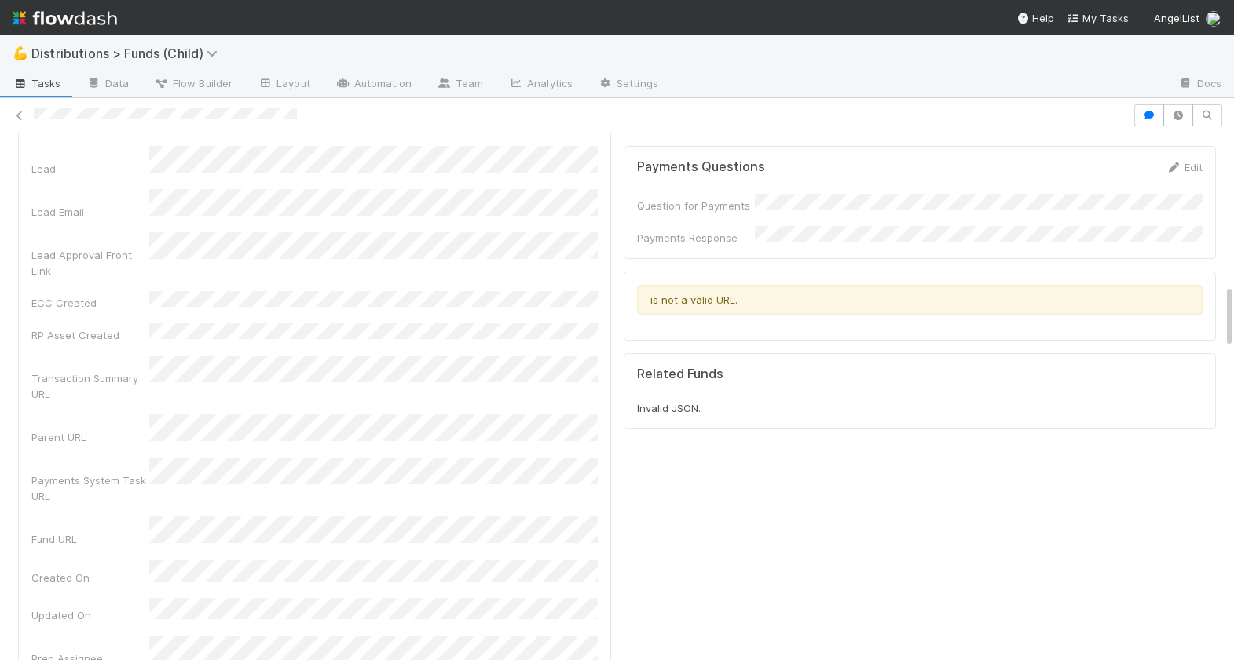
click at [316, 5] on nav "Help My Tasks AngelList" at bounding box center [617, 17] width 1234 height 35
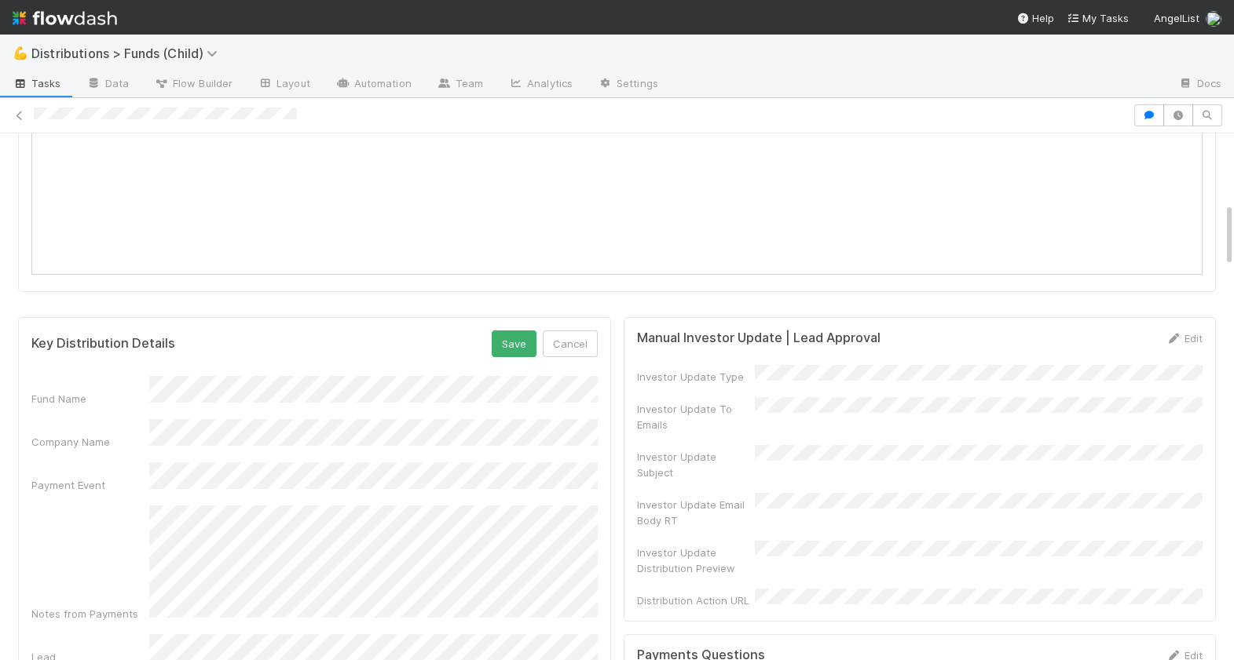
scroll to position [866, 0]
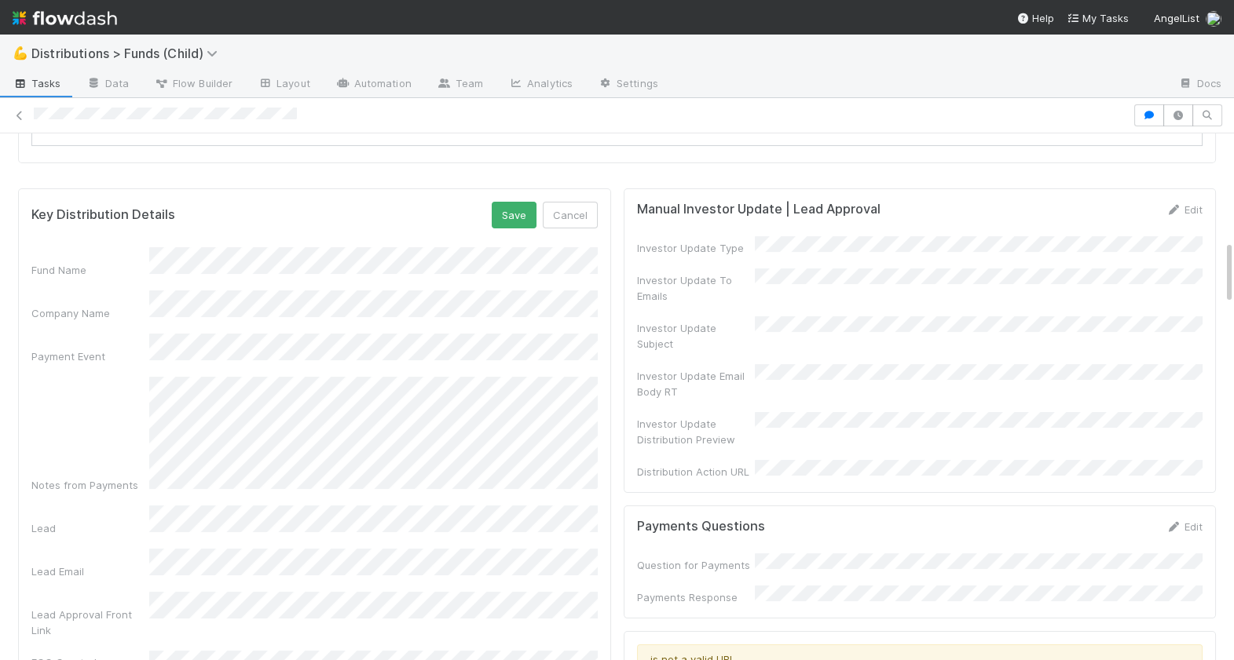
click at [577, 230] on form "Key Distribution Details Save Cancel Fund Name Company Name Payment Event Notes…" at bounding box center [314, 636] width 566 height 868
click at [569, 221] on button "Cancel" at bounding box center [570, 215] width 55 height 27
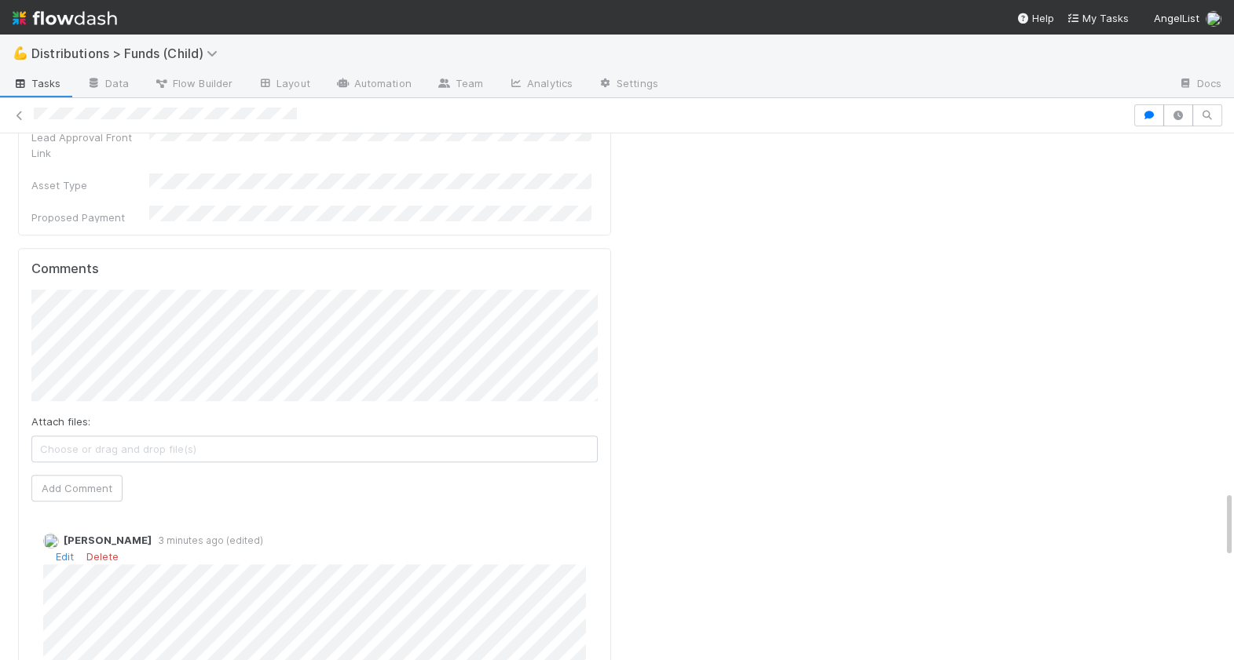
scroll to position [2868, 0]
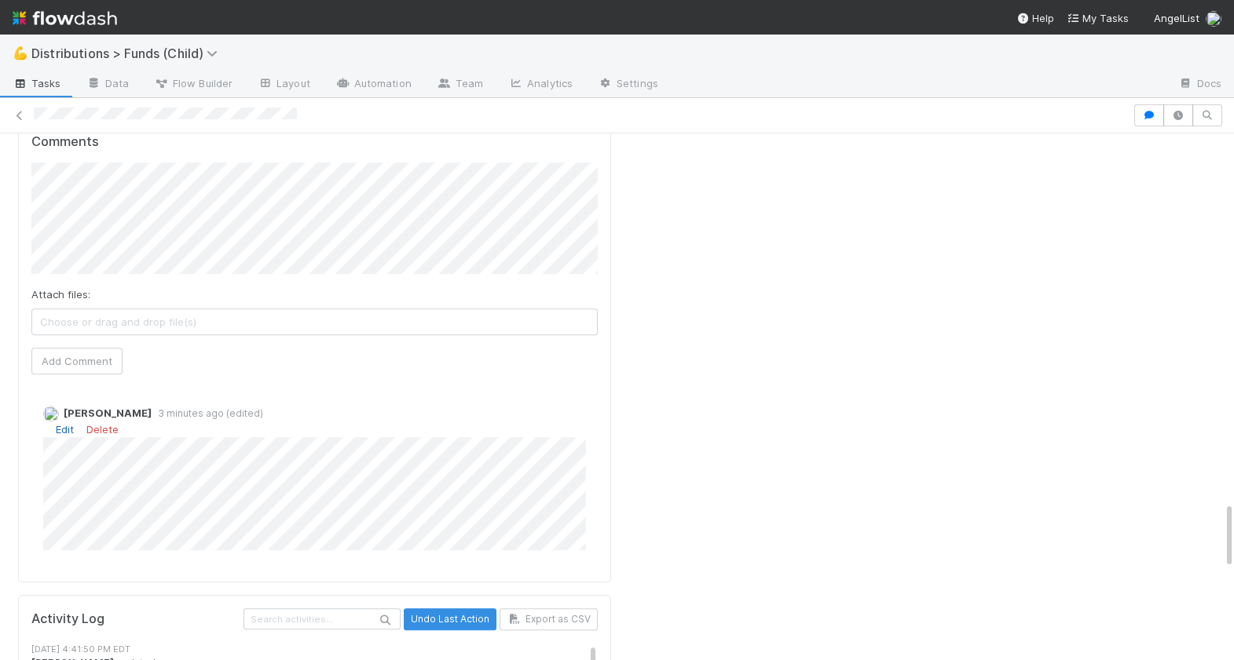
click at [68, 423] on link "Edit" at bounding box center [65, 429] width 18 height 13
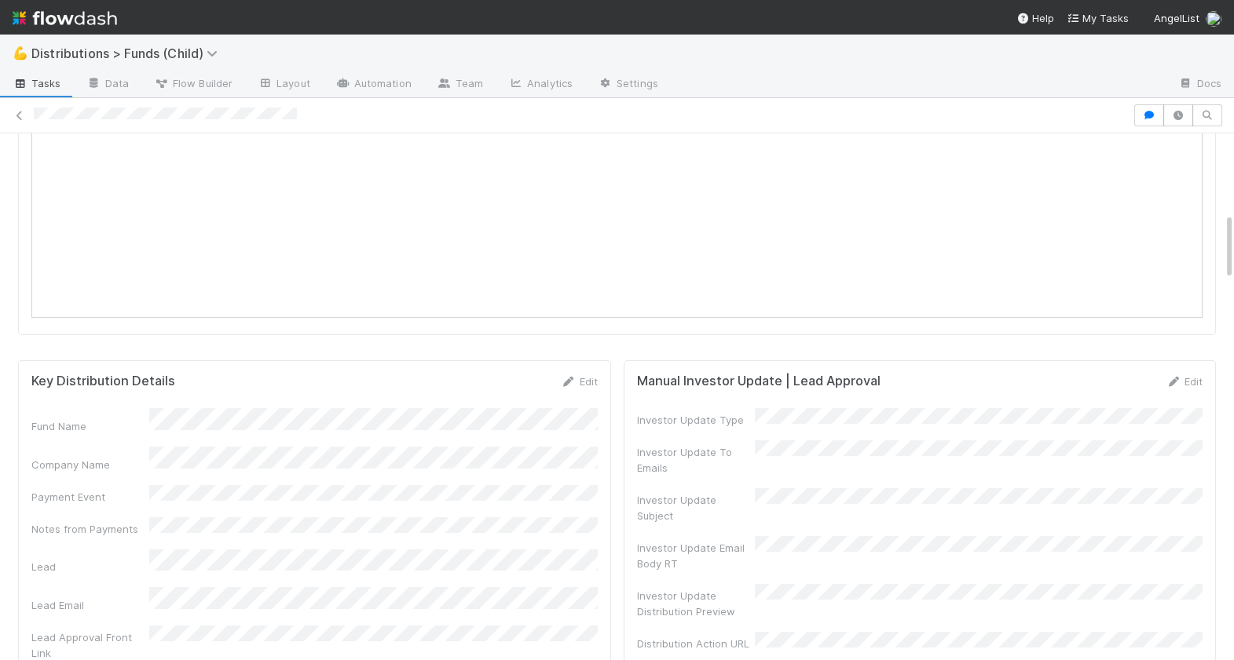
scroll to position [0, 0]
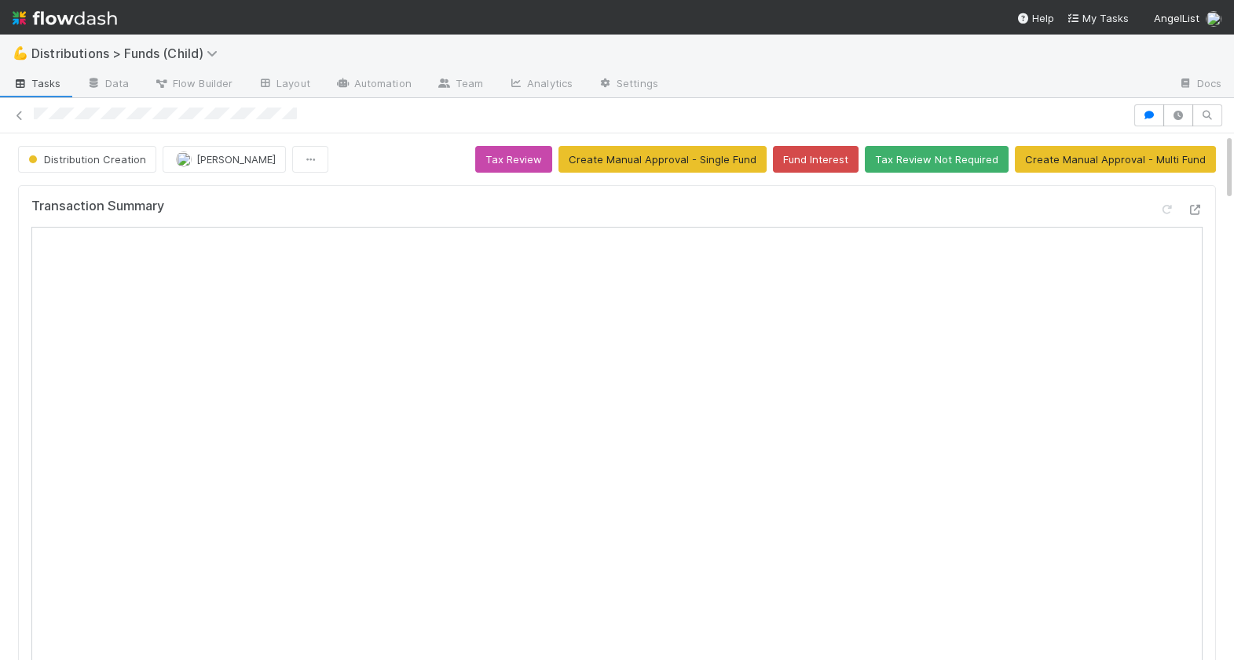
click at [531, 164] on button "Tax Review" at bounding box center [513, 159] width 77 height 27
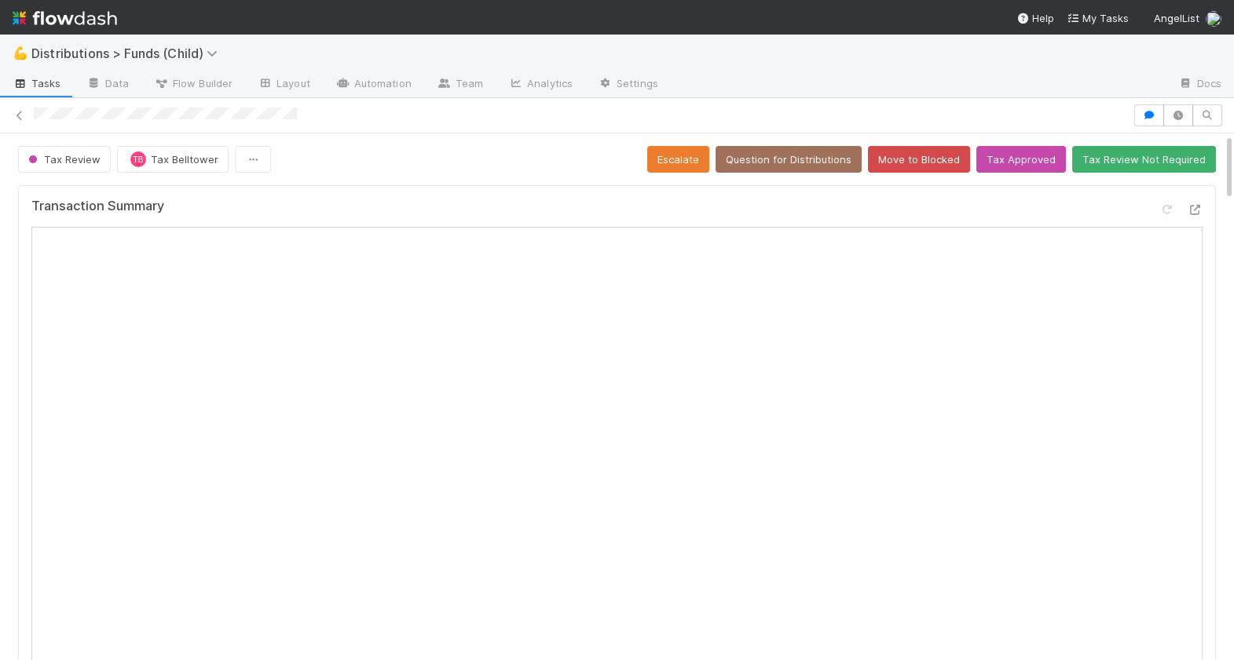
click at [36, 117] on div at bounding box center [581, 116] width 1094 height 16
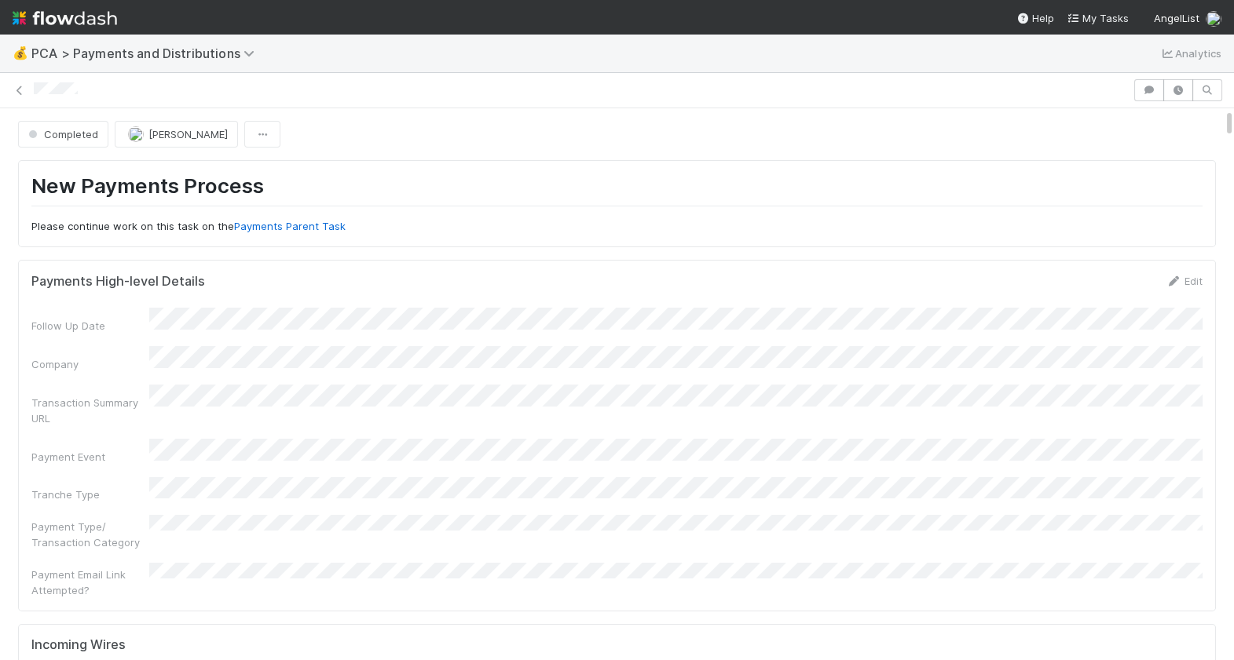
click at [29, 86] on div at bounding box center [617, 90] width 1234 height 22
click at [26, 86] on icon at bounding box center [20, 91] width 16 height 10
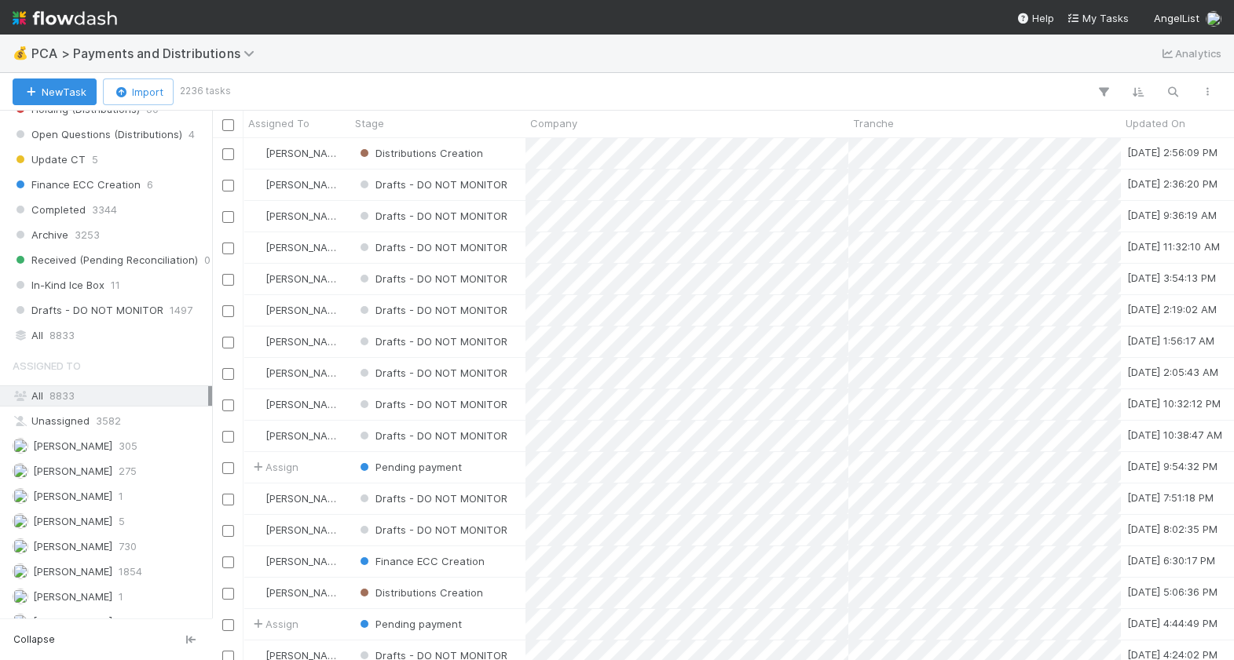
scroll to position [1275, 0]
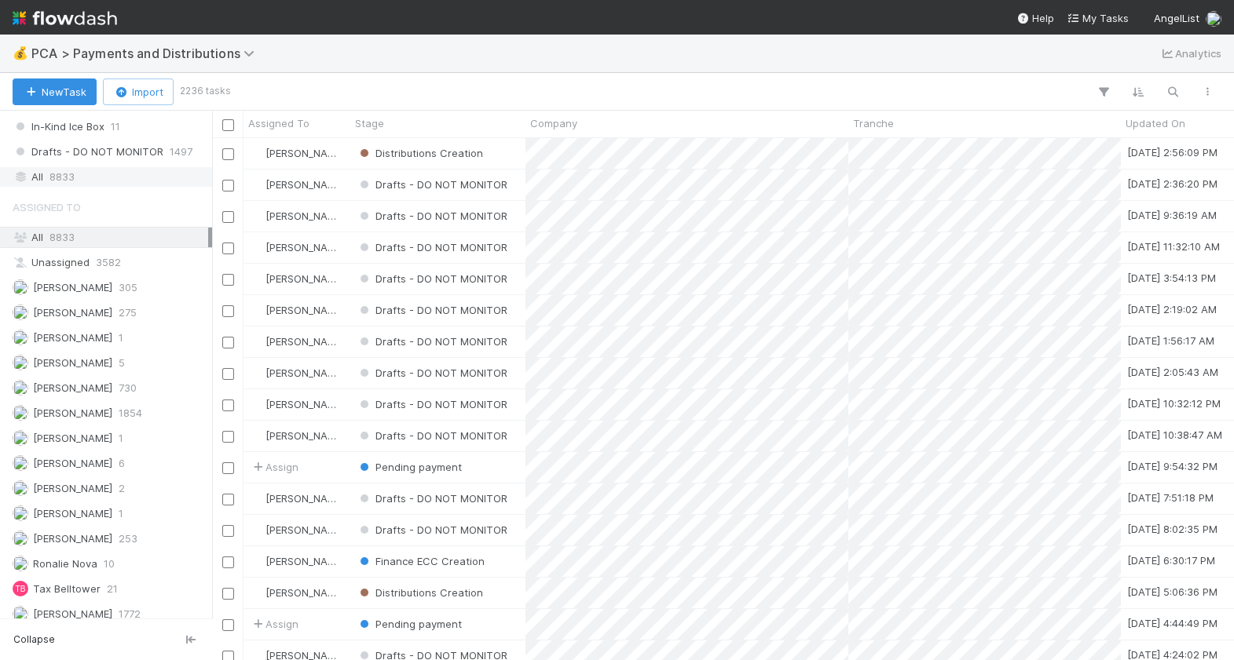
click at [77, 177] on div "All 8833" at bounding box center [111, 177] width 196 height 20
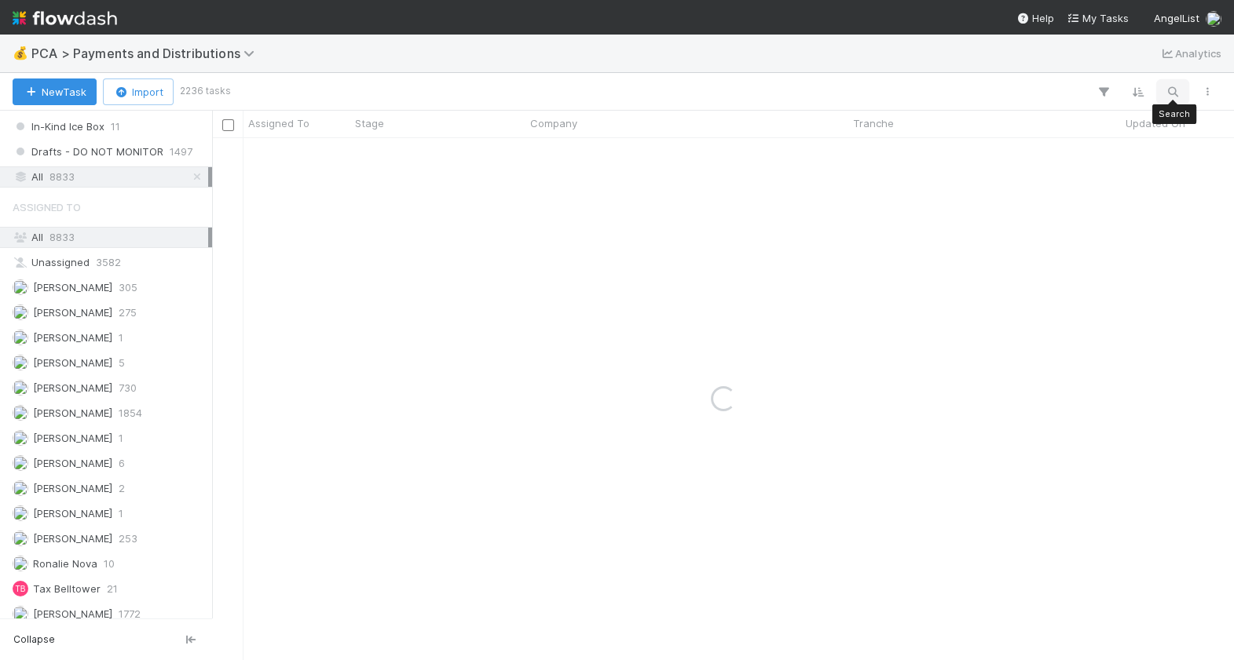
click at [1181, 96] on button "button" at bounding box center [1172, 92] width 28 height 20
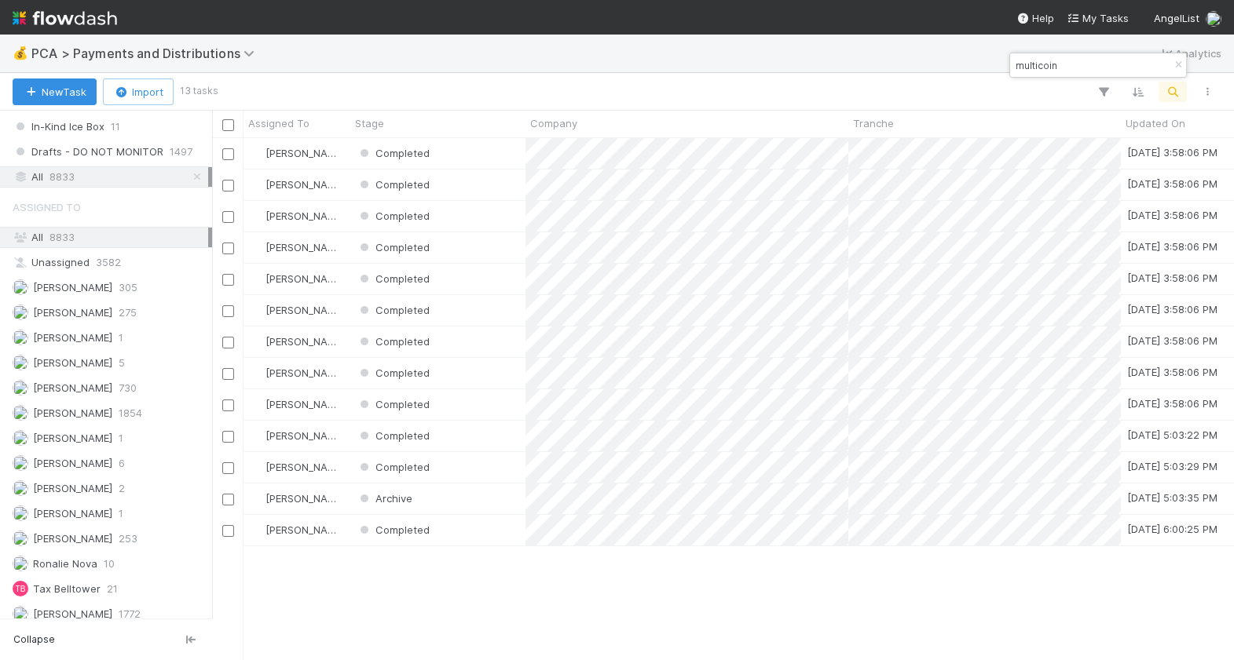
scroll to position [522, 1021]
type input "multicoin"
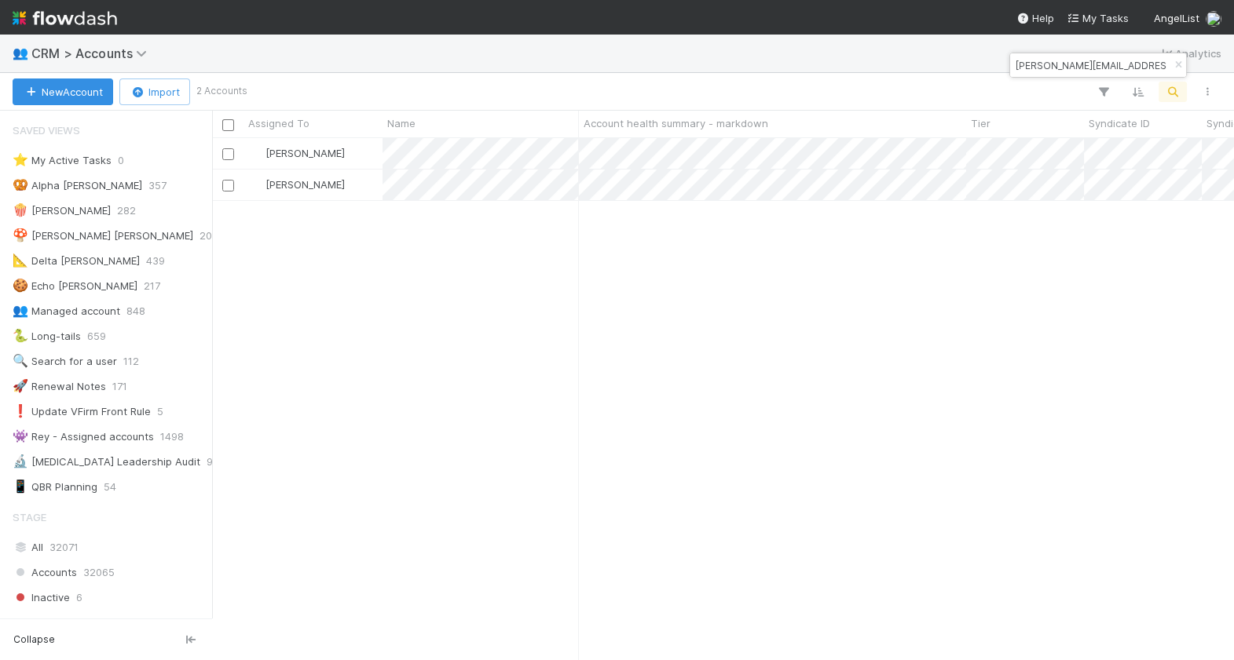
scroll to position [522, 1021]
click at [1174, 66] on icon "button" at bounding box center [1178, 64] width 16 height 9
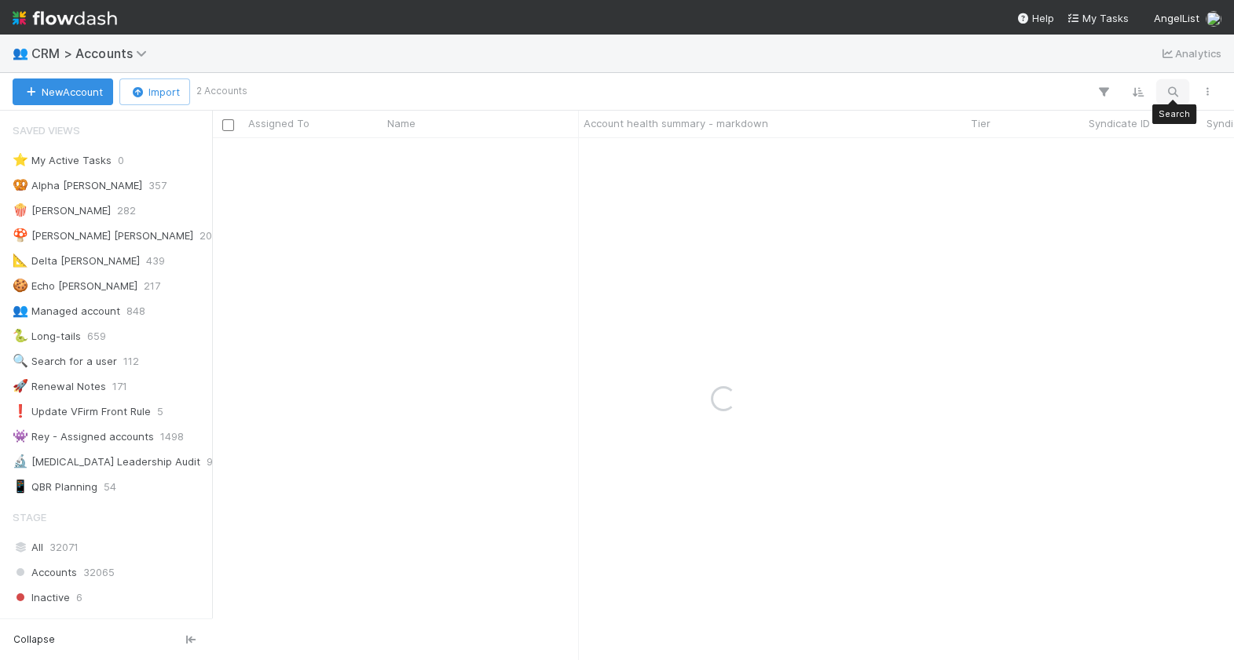
click at [1174, 96] on icon "button" at bounding box center [1173, 92] width 16 height 14
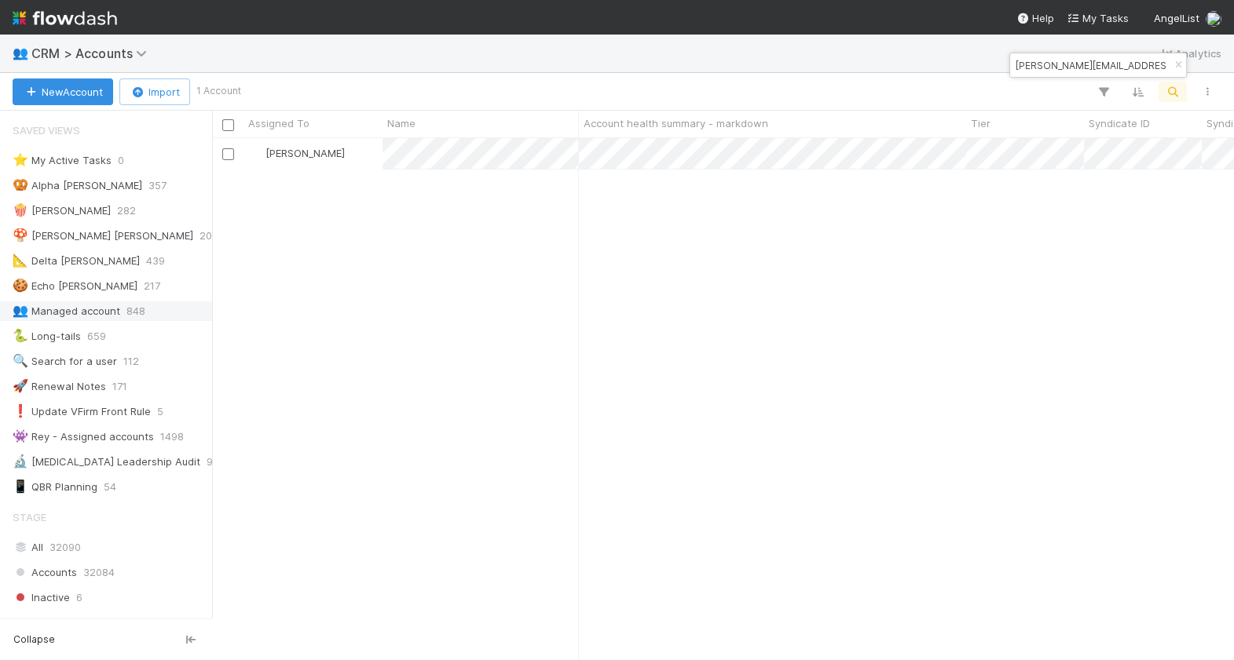
type input "salil@uncorrelated.com"
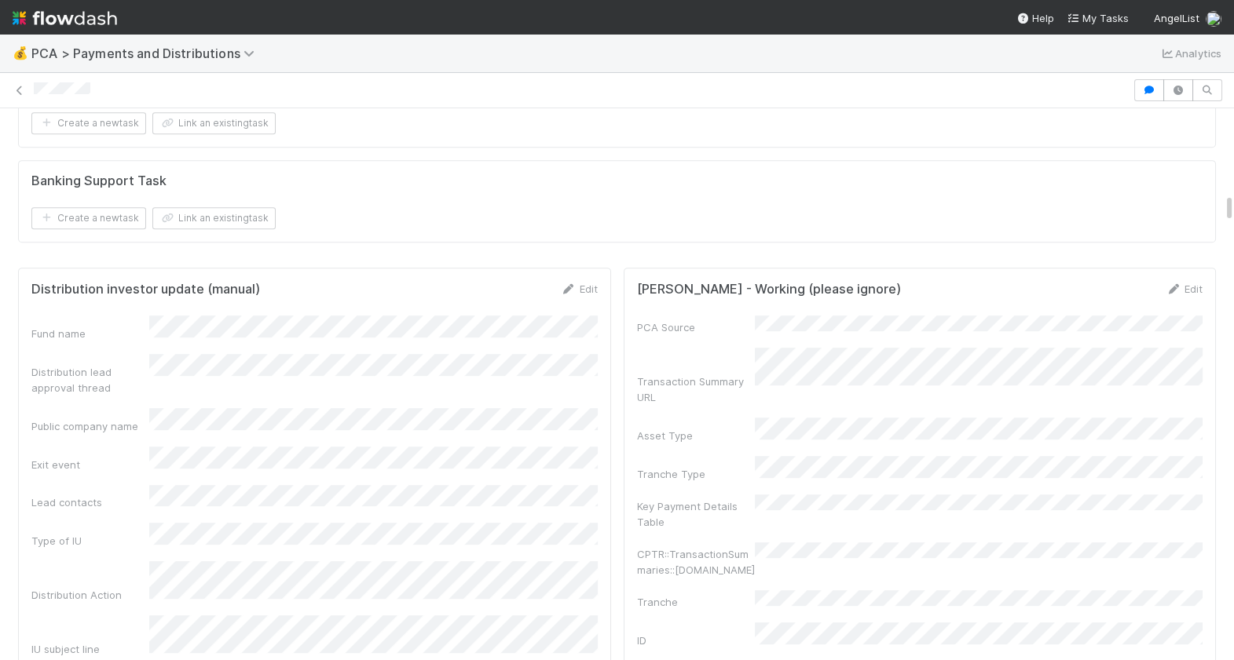
scroll to position [1926, 0]
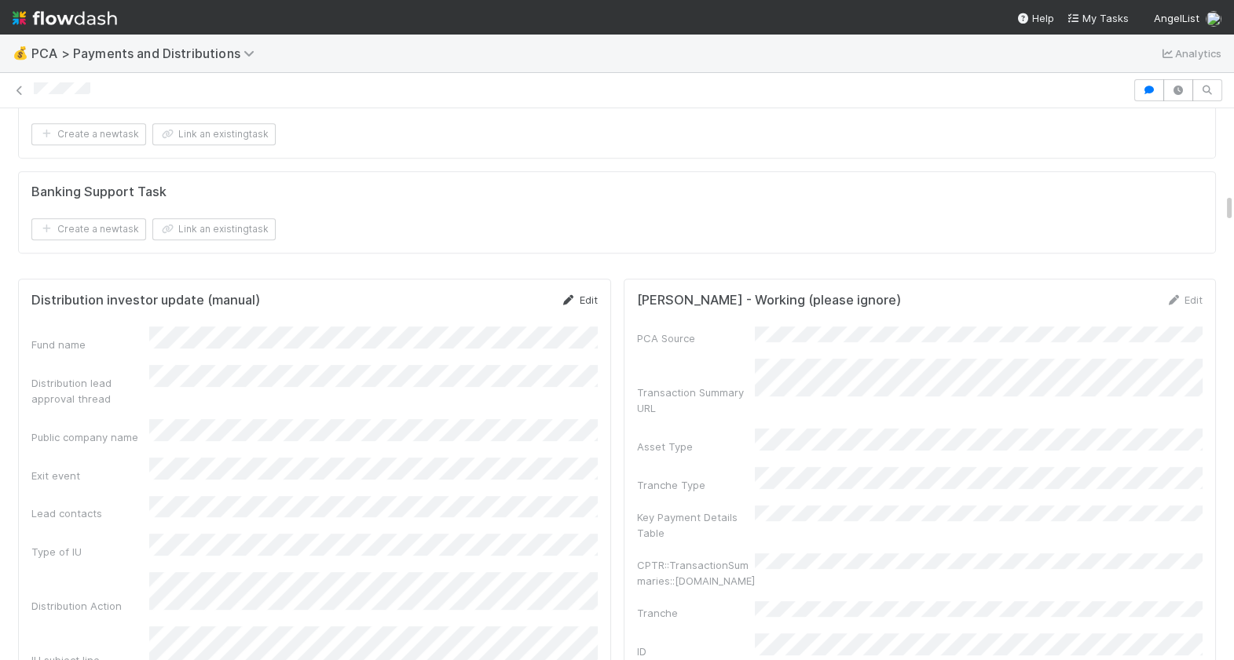
click at [580, 294] on link "Edit" at bounding box center [579, 300] width 37 height 13
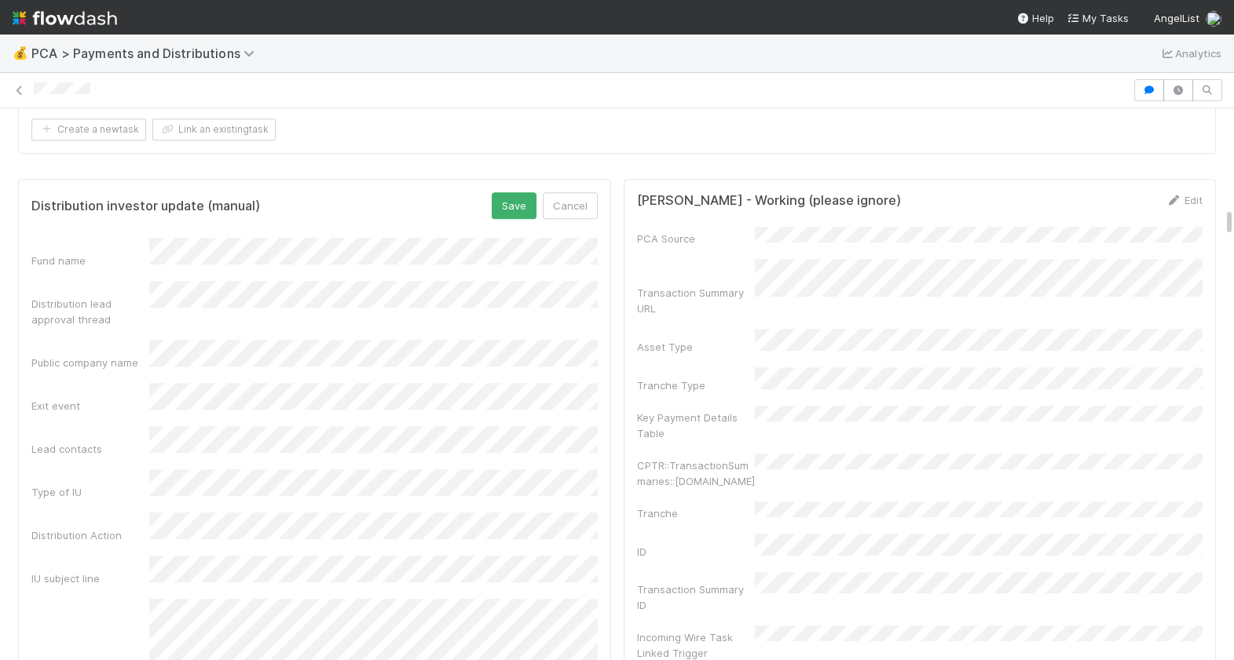
scroll to position [1977, 0]
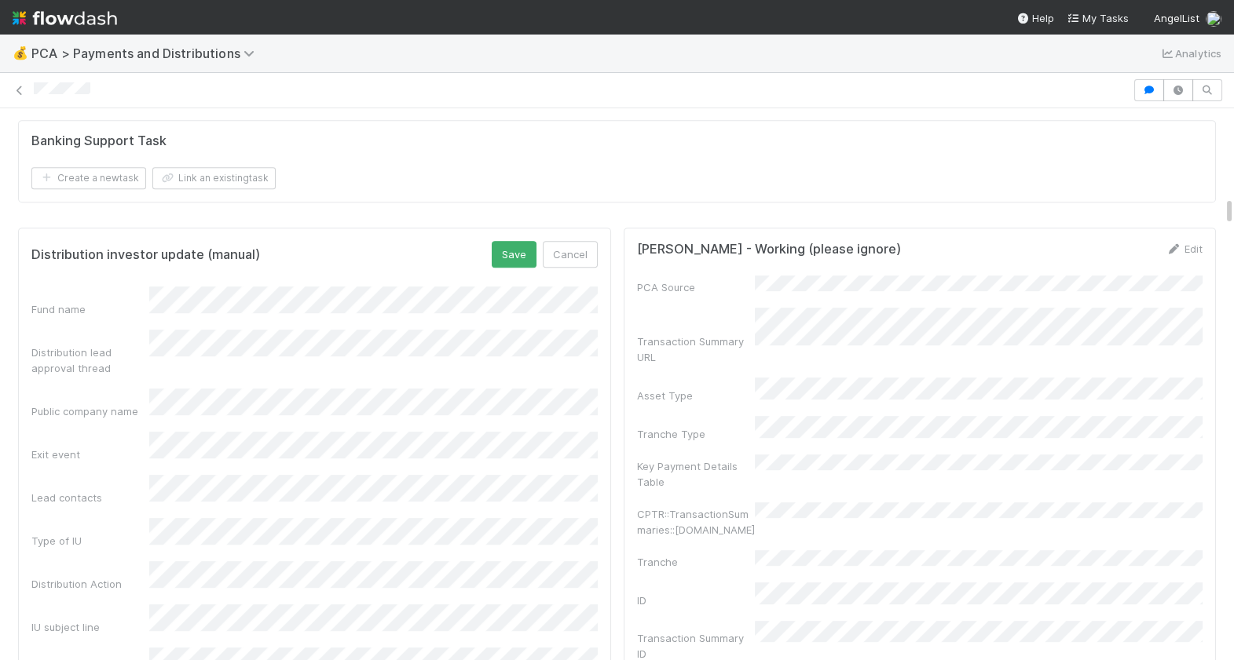
click at [126, 490] on div "Lead contacts" at bounding box center [90, 498] width 118 height 16
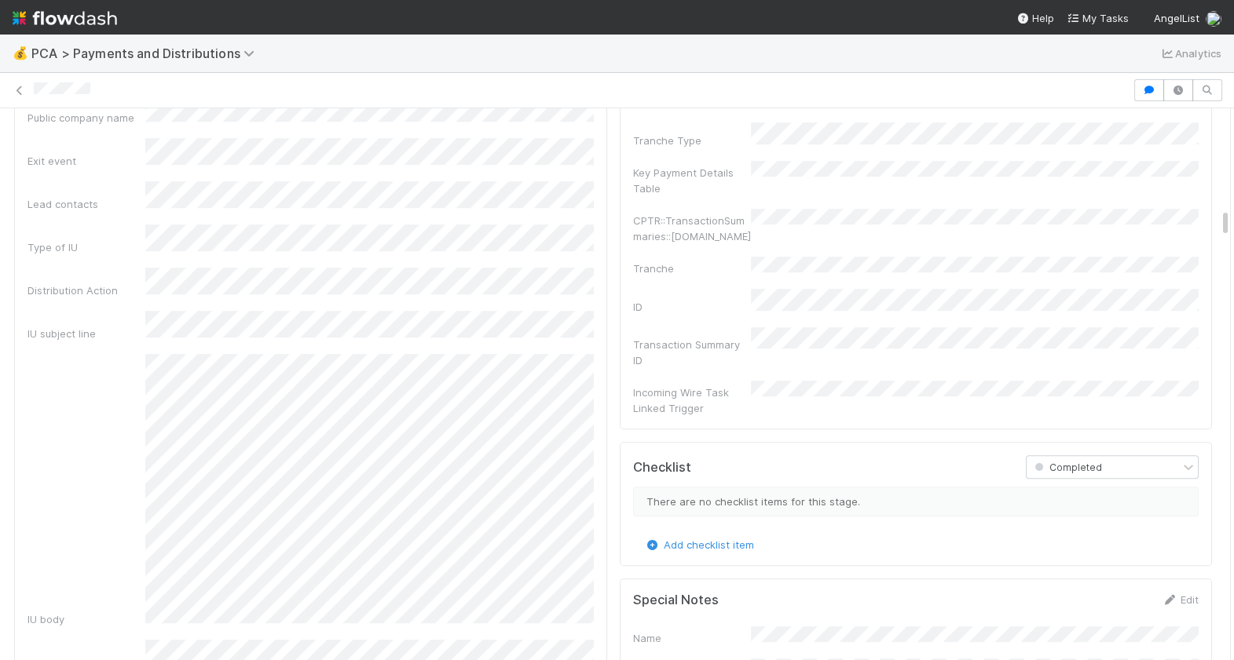
scroll to position [2290, 0]
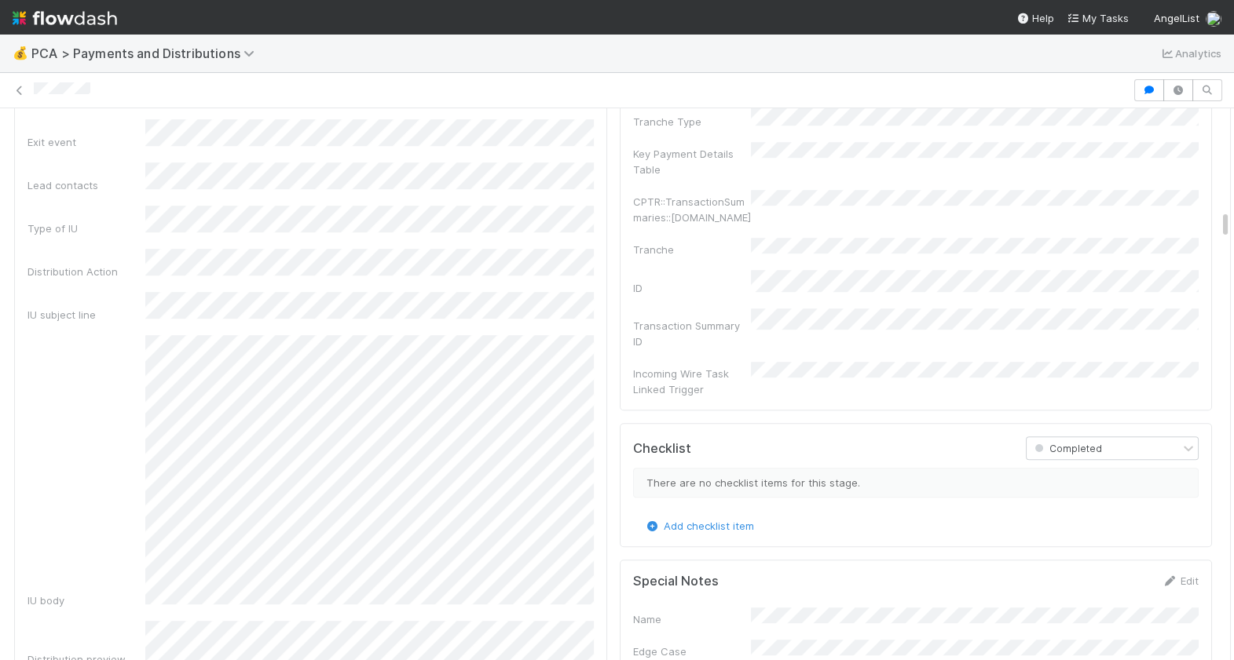
click at [140, 335] on div "IU body" at bounding box center [310, 471] width 566 height 273
click at [141, 335] on div "IU body" at bounding box center [310, 471] width 566 height 273
click at [152, 214] on div "Fund name Distribution lead approval thread Public company name Exit event Lead…" at bounding box center [310, 344] width 566 height 741
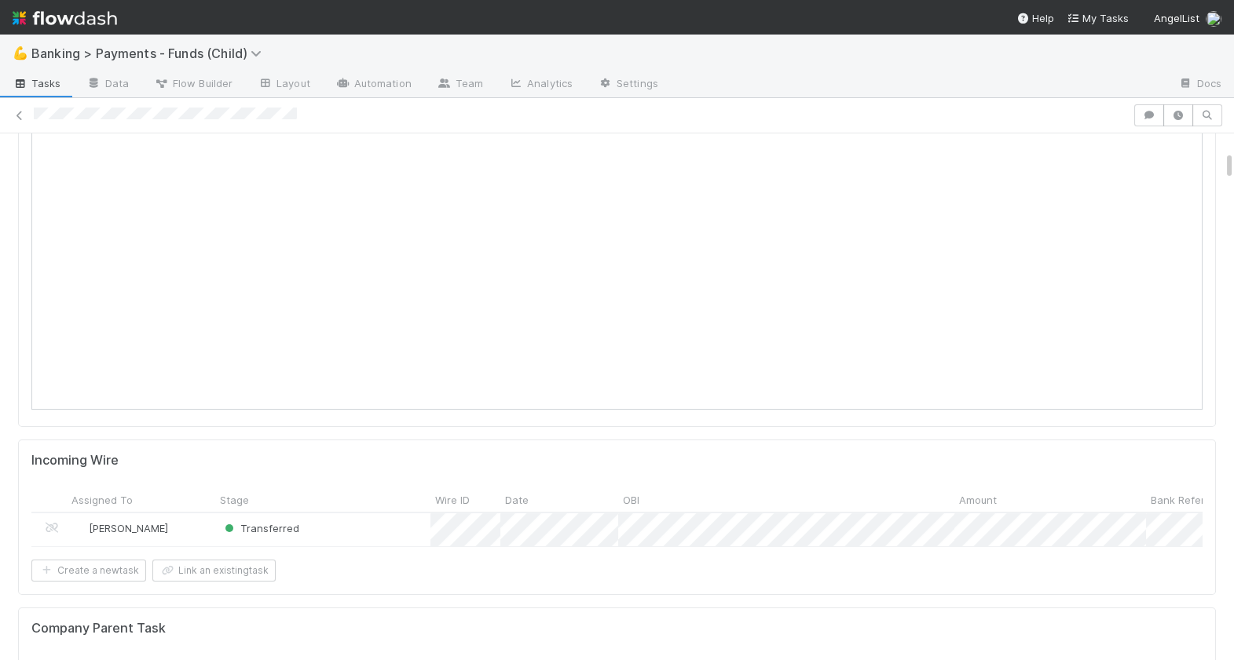
scroll to position [320, 0]
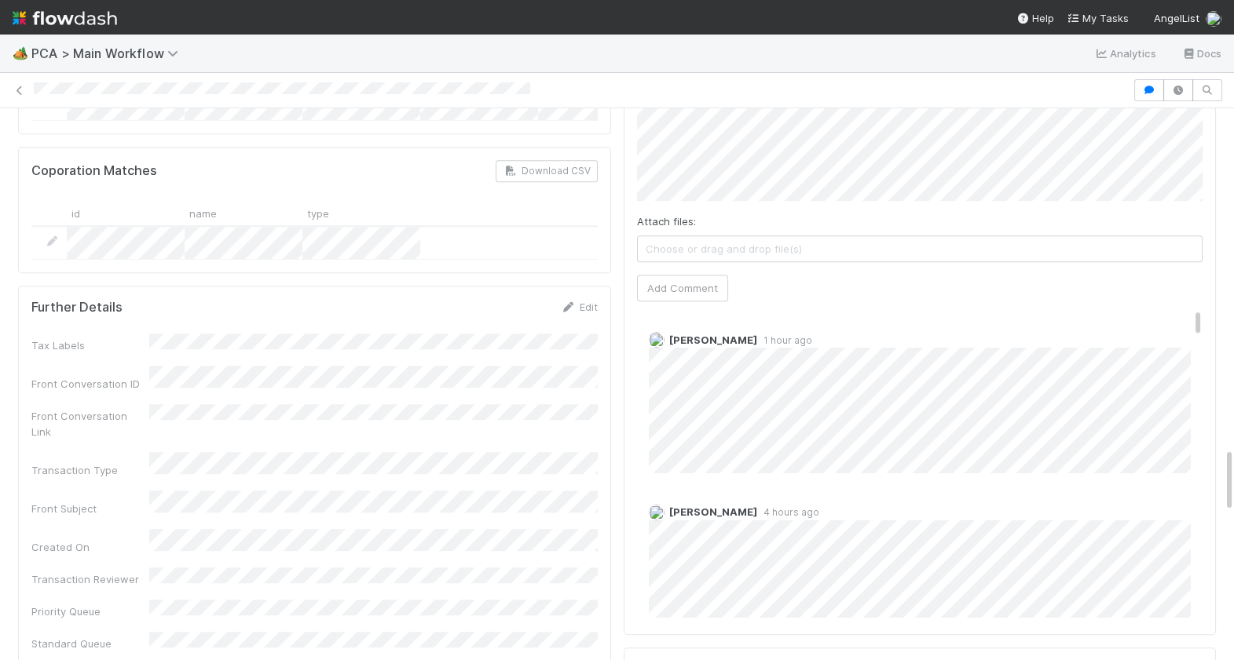
scroll to position [2840, 0]
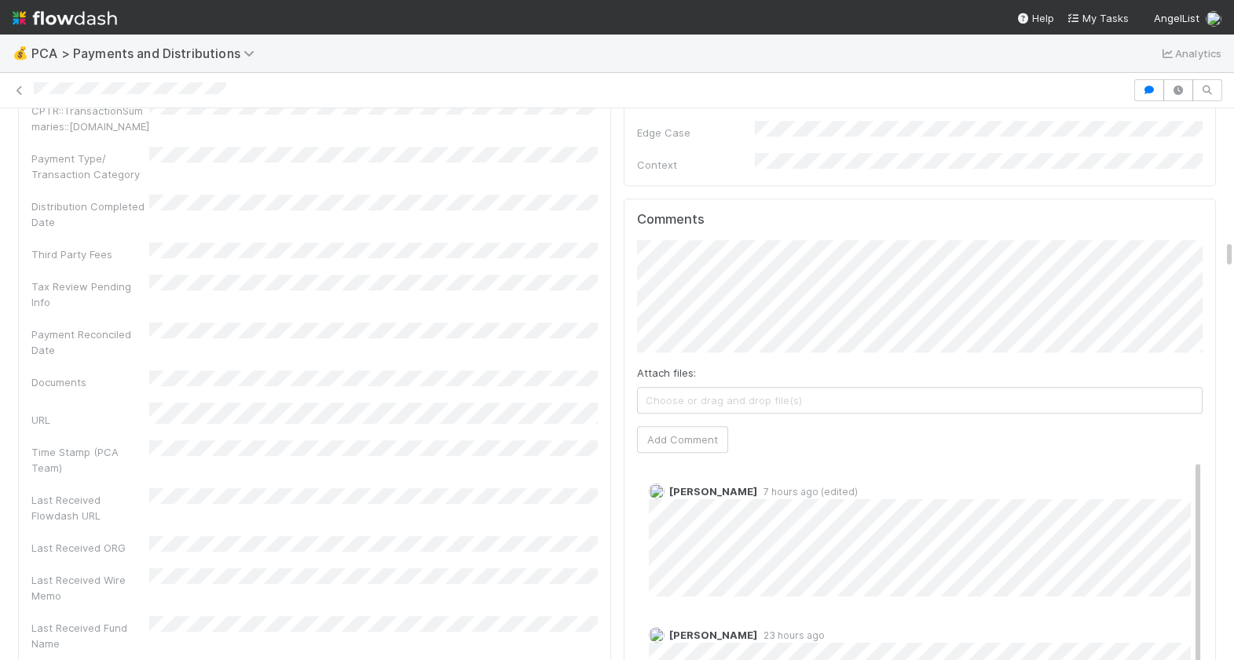
scroll to position [2415, 0]
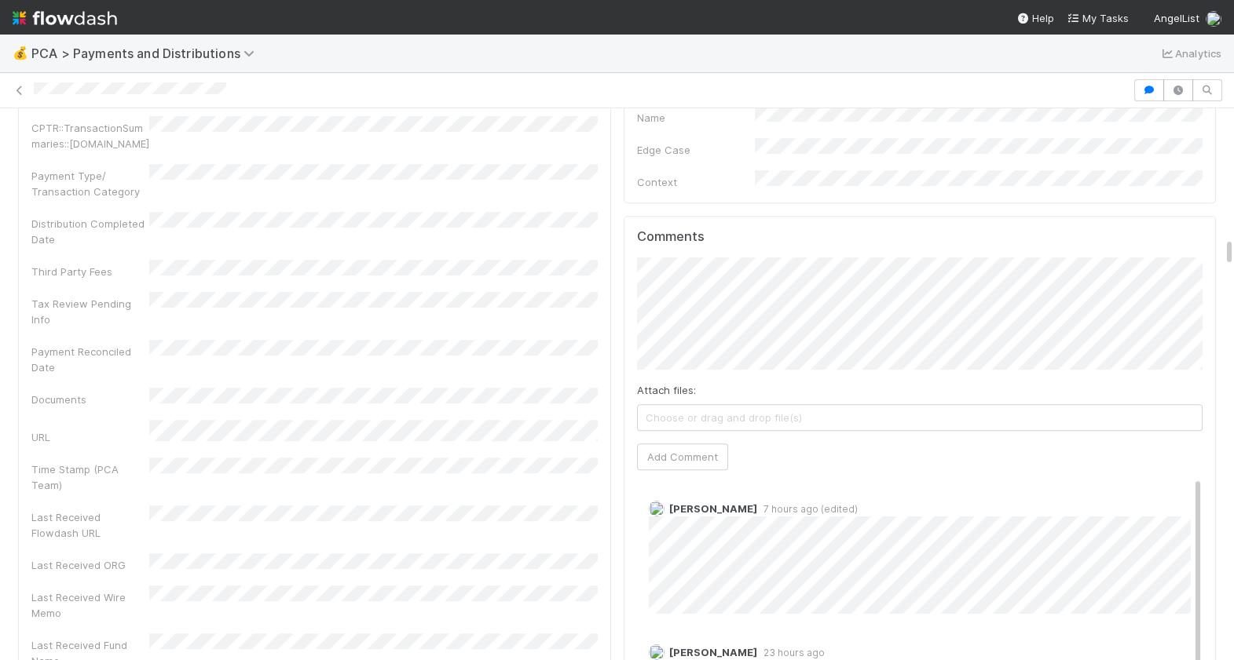
click at [668, 444] on button "Add Comment" at bounding box center [682, 457] width 91 height 27
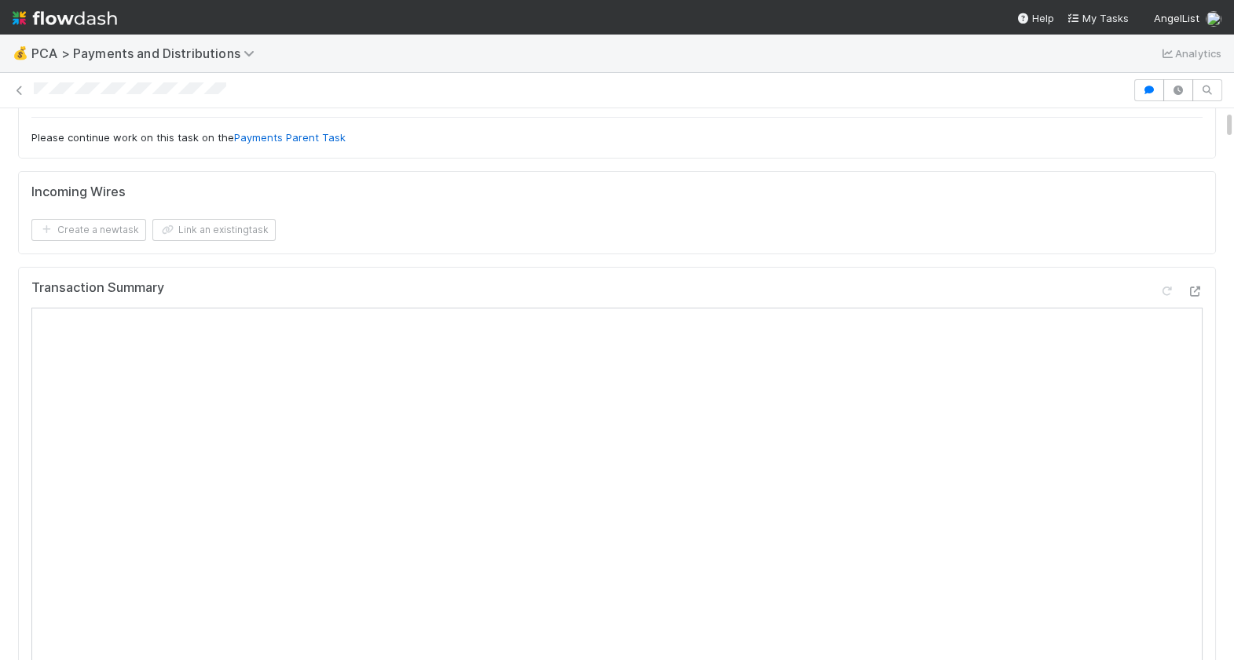
scroll to position [0, 0]
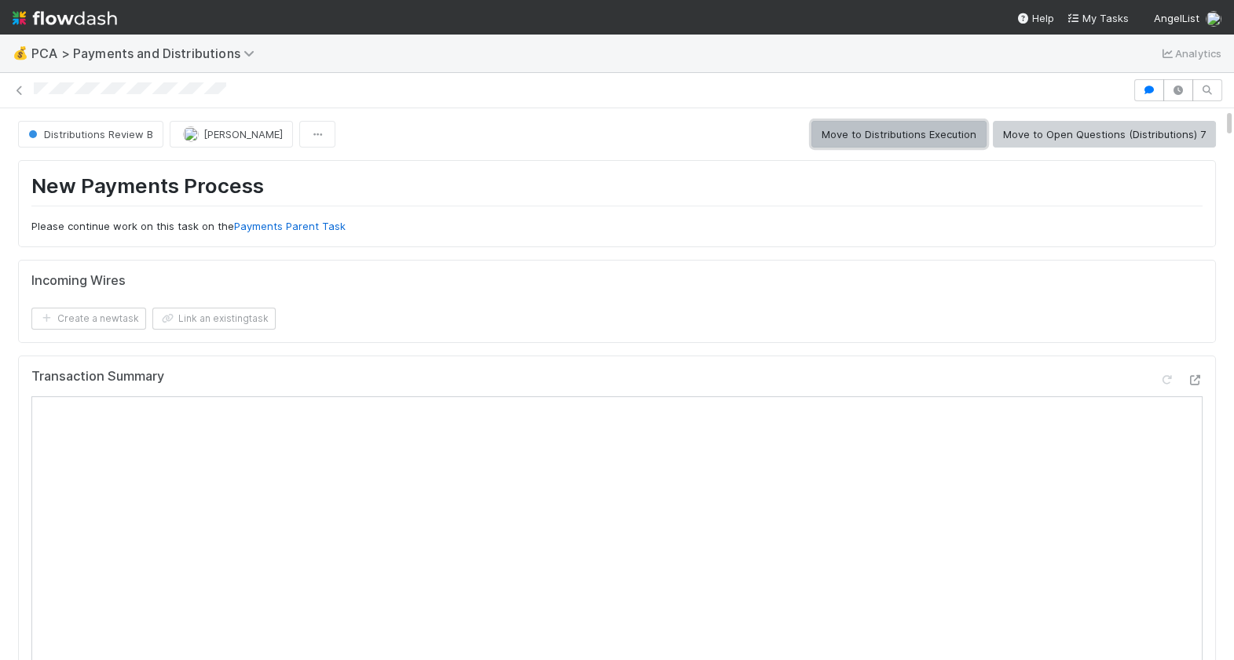
click at [891, 137] on button "Move to Distributions Execution" at bounding box center [898, 134] width 175 height 27
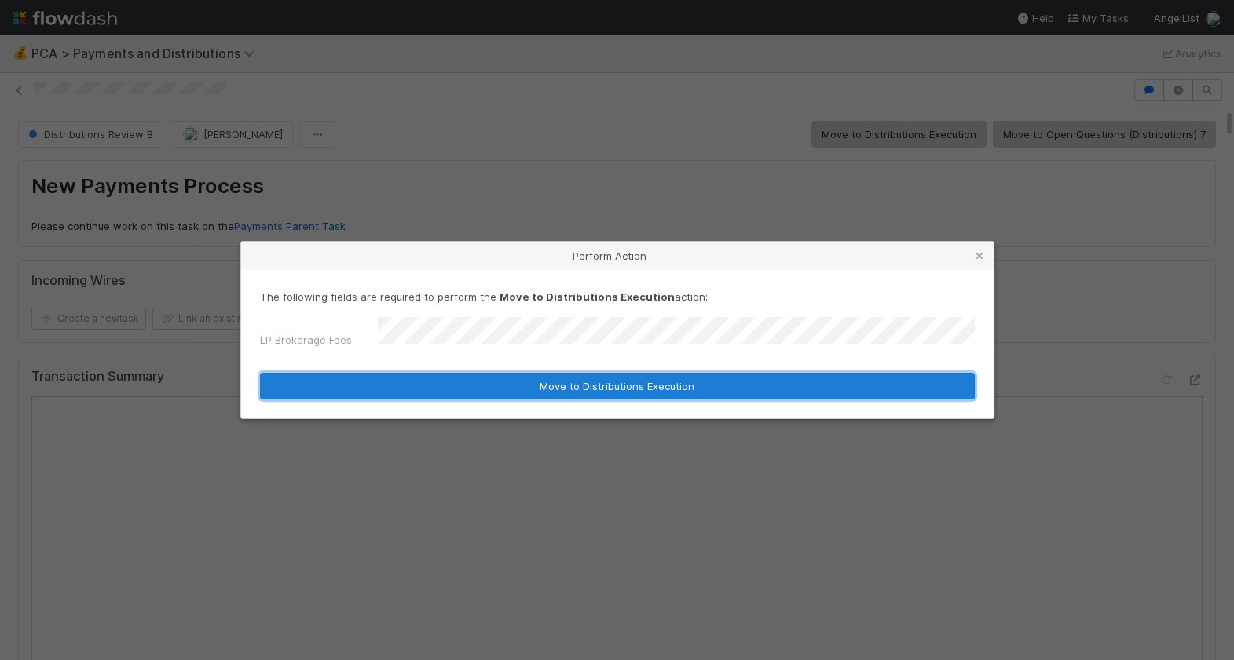
click at [496, 393] on button "Move to Distributions Execution" at bounding box center [617, 386] width 715 height 27
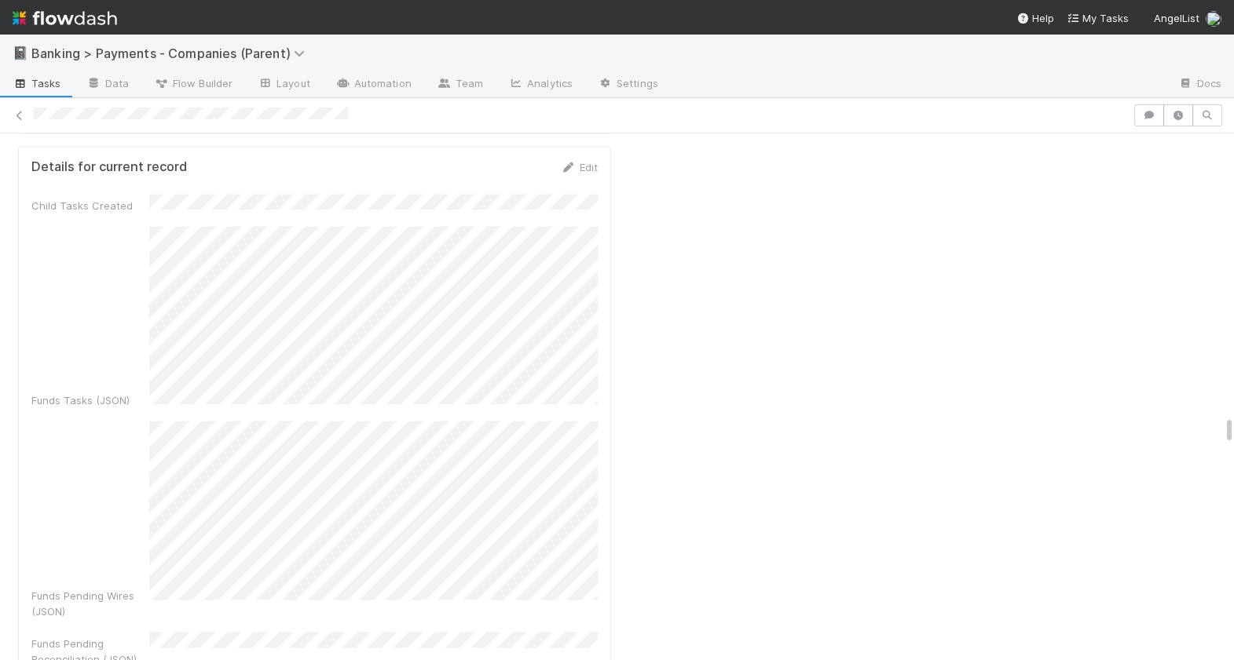
scroll to position [5277, 0]
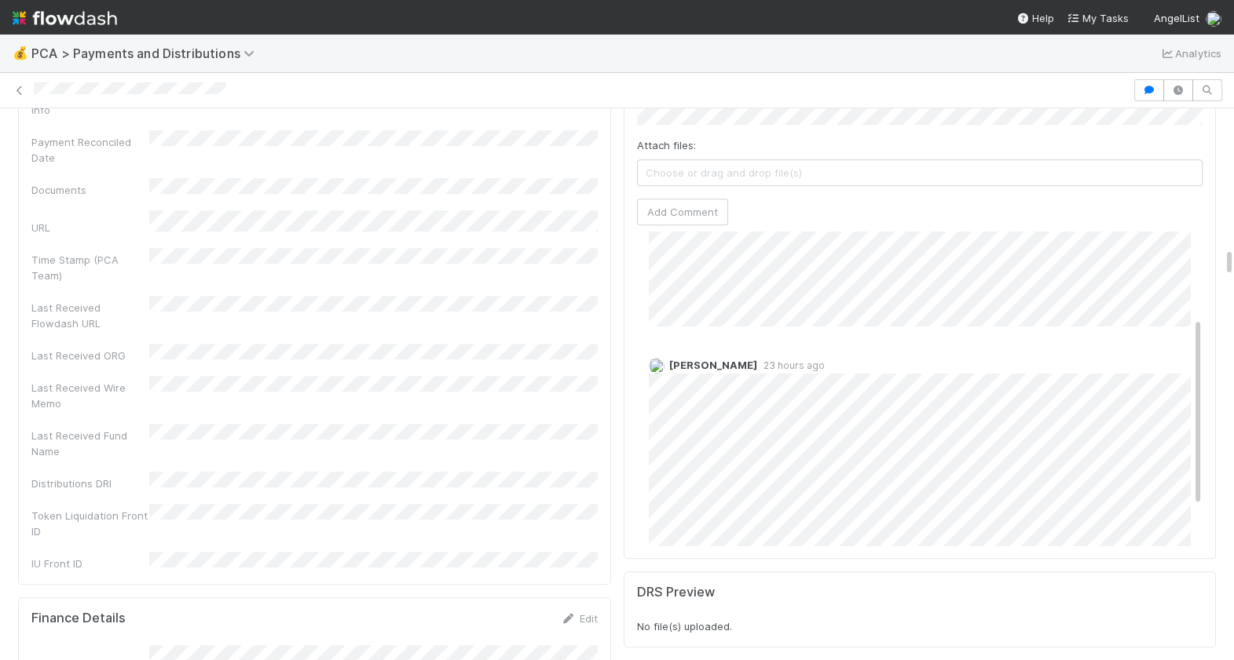
scroll to position [208, 0]
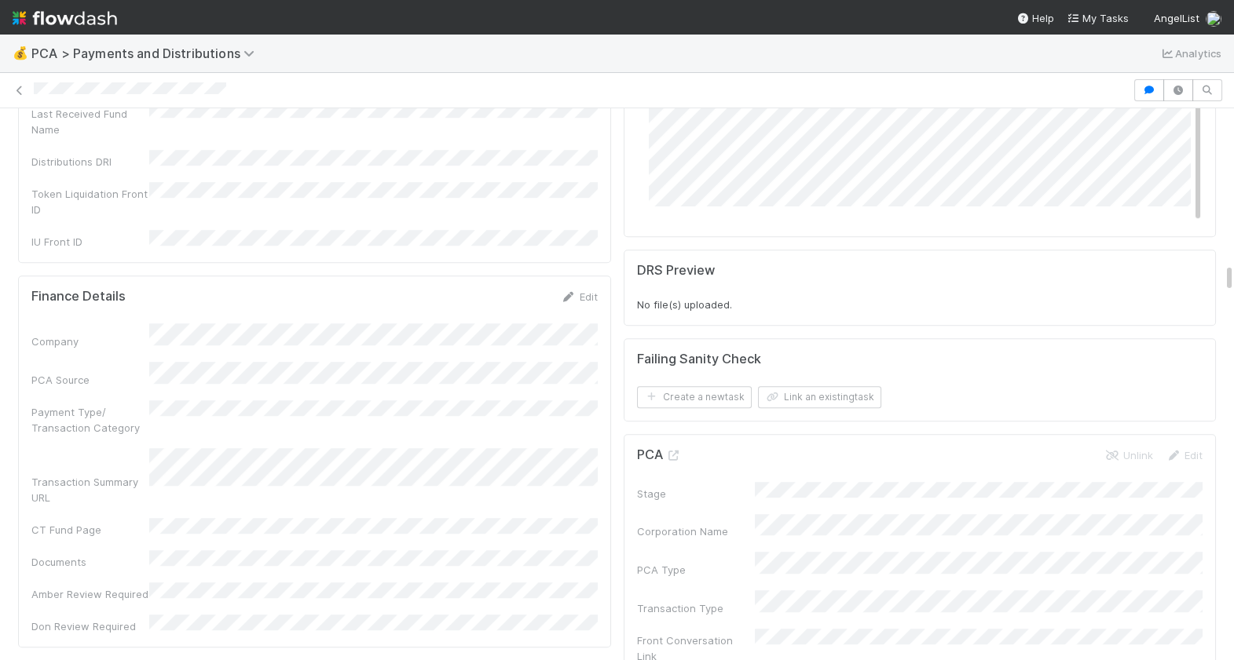
scroll to position [2690, 0]
